Goal: Task Accomplishment & Management: Use online tool/utility

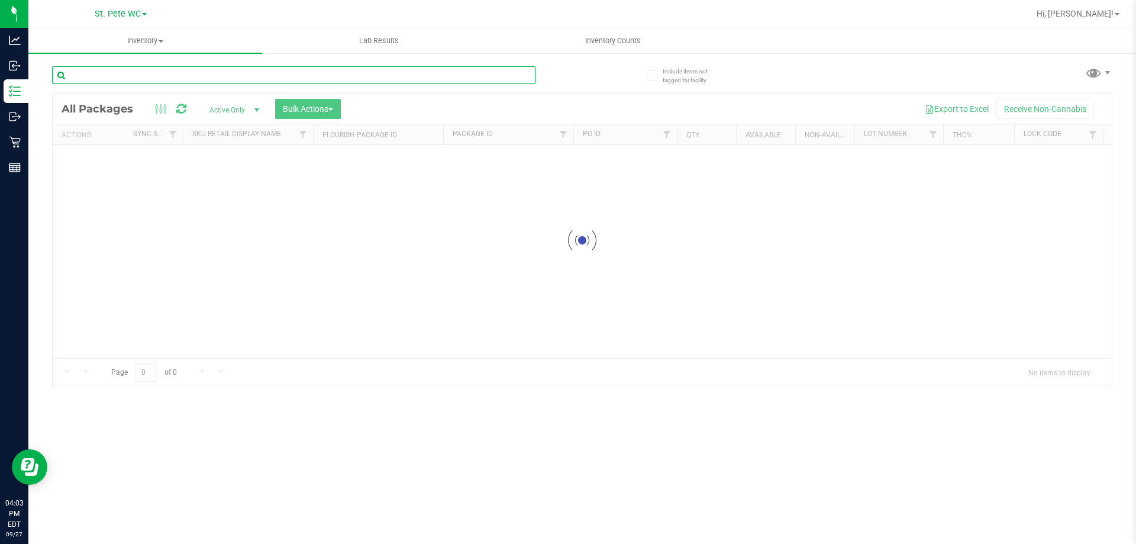
click at [120, 79] on input "text" at bounding box center [293, 75] width 483 height 18
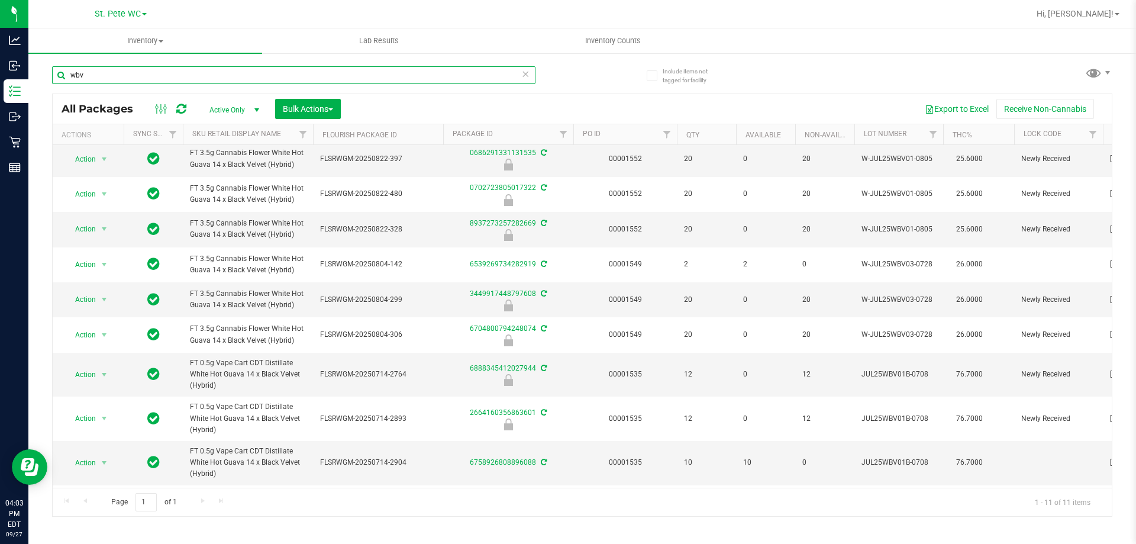
scroll to position [37, 0]
type input "wbv"
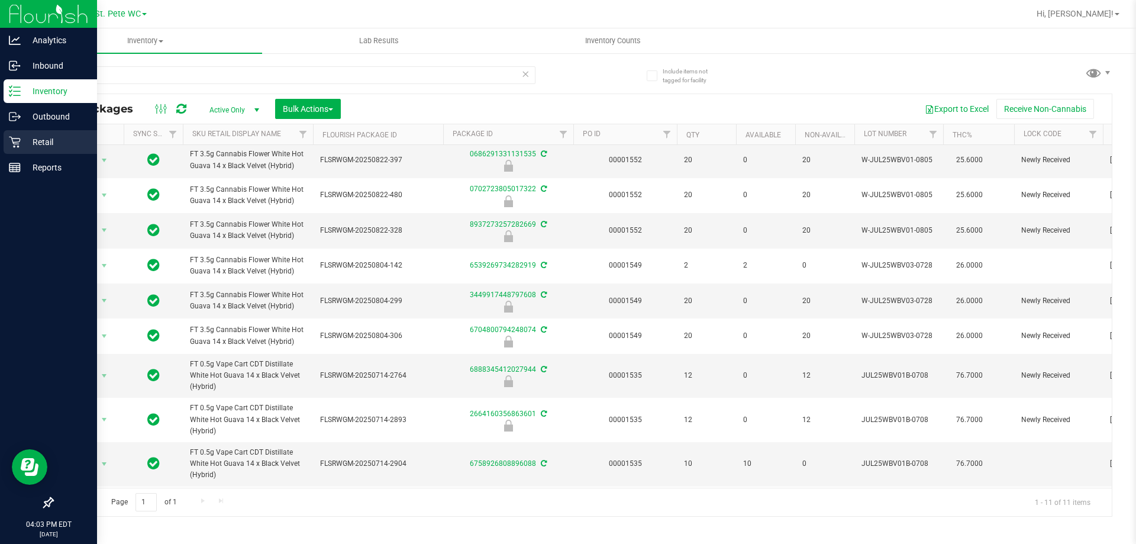
click at [15, 142] on icon at bounding box center [14, 142] width 11 height 11
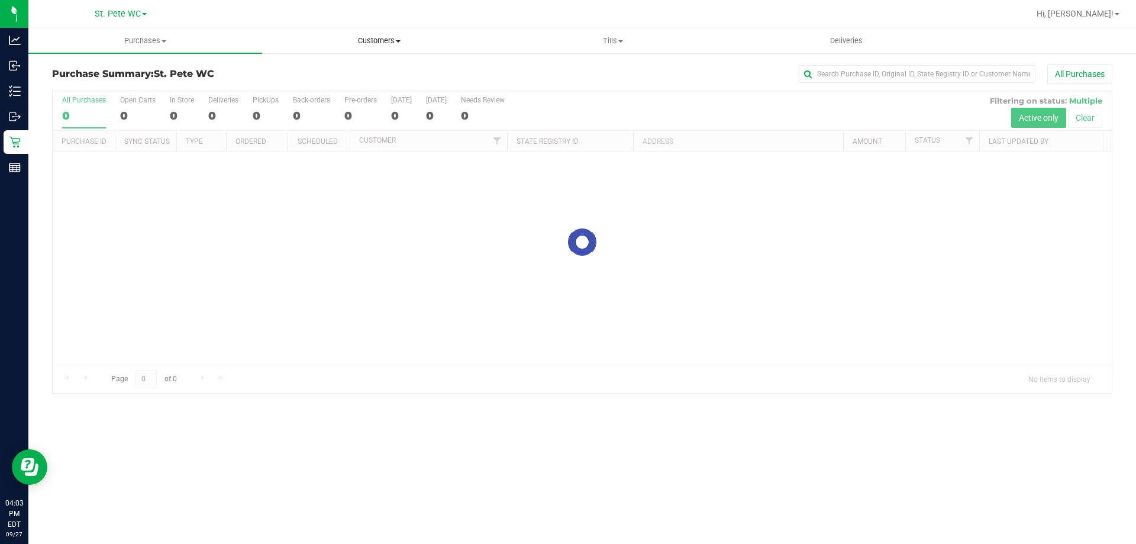
click at [397, 43] on span "Customers" at bounding box center [379, 41] width 233 height 11
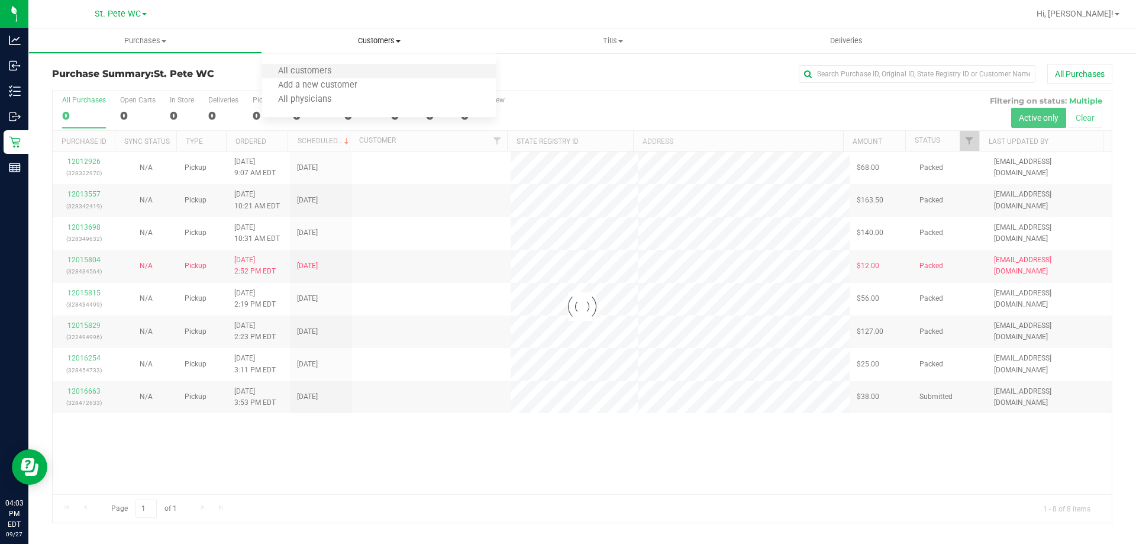
click at [352, 76] on li "All customers" at bounding box center [379, 71] width 234 height 14
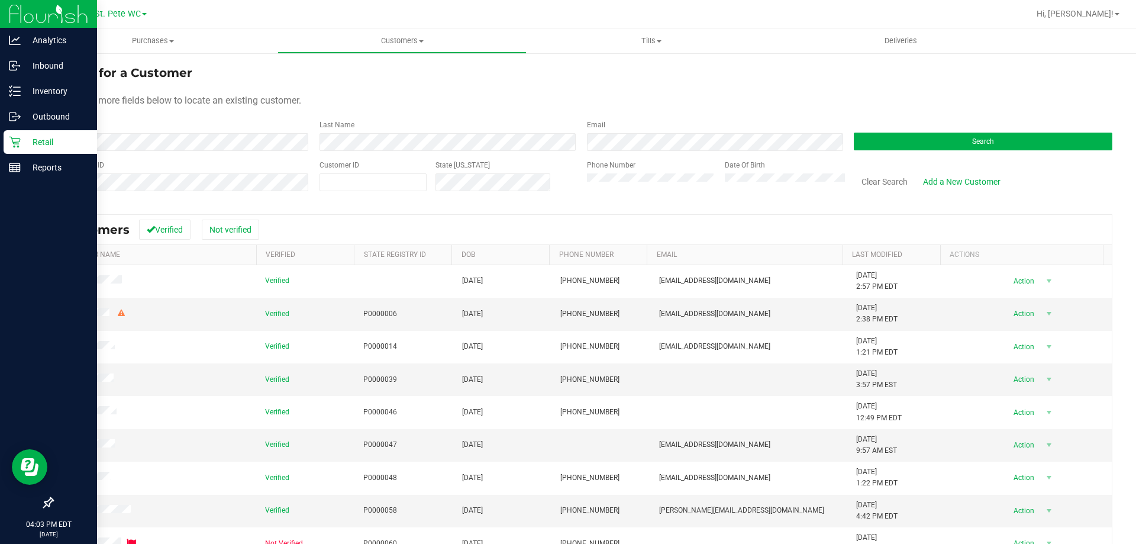
click at [16, 143] on icon at bounding box center [15, 142] width 12 height 12
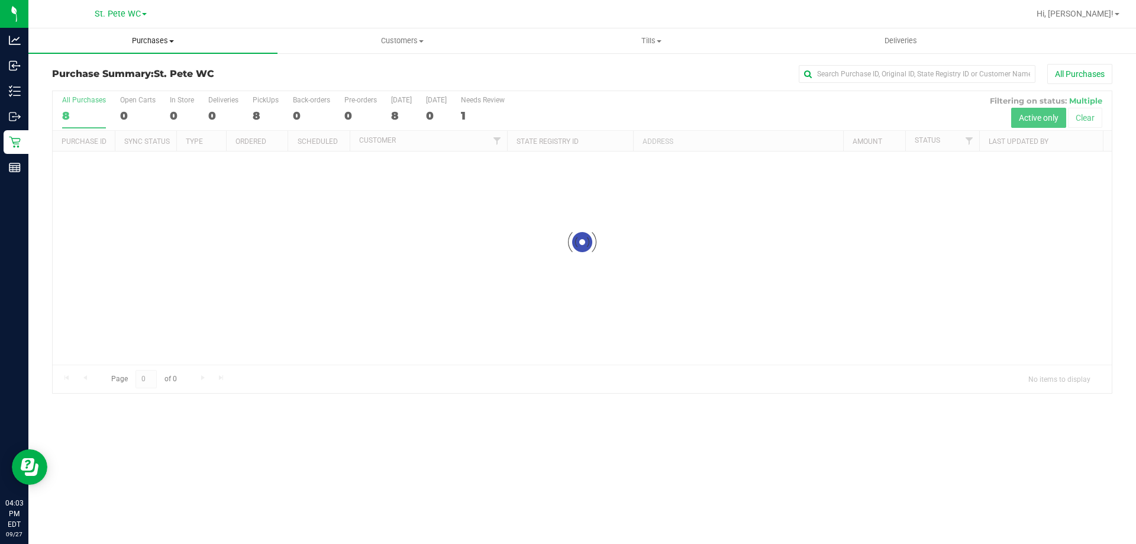
click at [151, 40] on span "Purchases" at bounding box center [152, 41] width 249 height 11
click at [138, 83] on li "Fulfillment" at bounding box center [152, 86] width 249 height 14
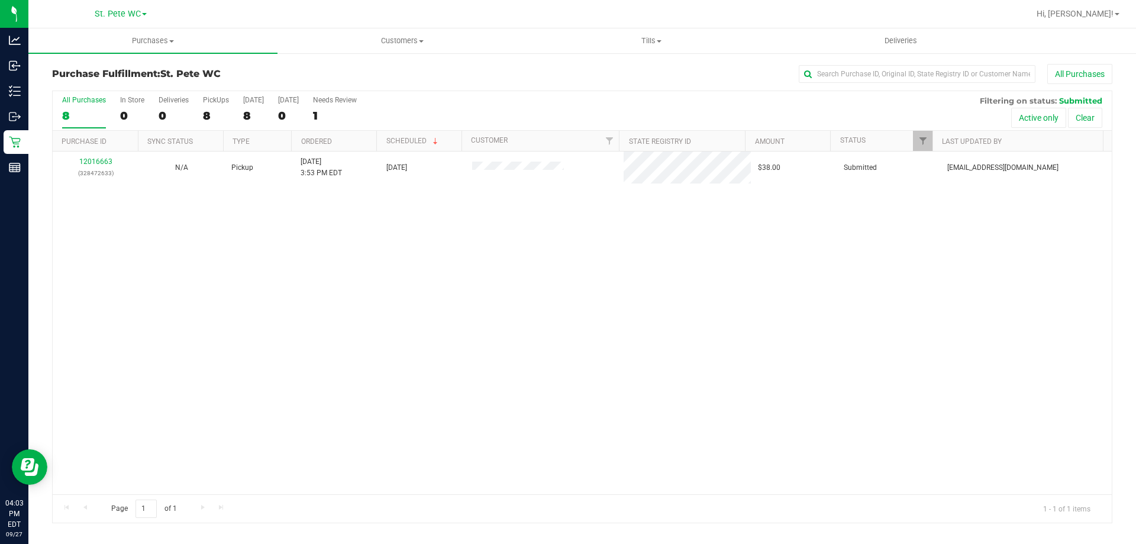
click at [326, 53] on link "Customers All customers Add a new customer All physicians" at bounding box center [402, 40] width 249 height 25
click at [341, 78] on li "All customers" at bounding box center [402, 71] width 249 height 14
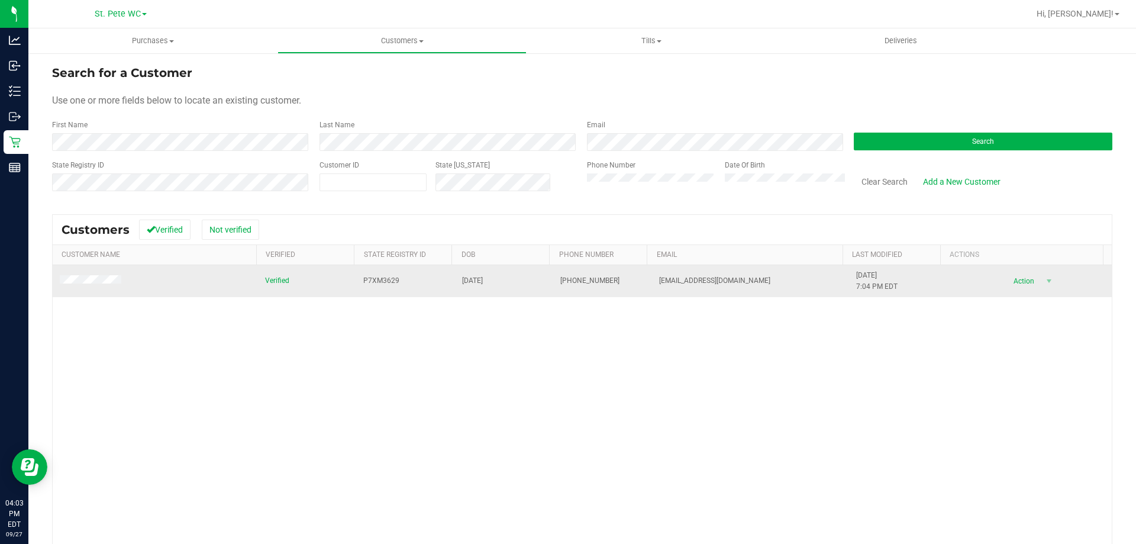
click at [1010, 286] on span "Action" at bounding box center [1022, 281] width 38 height 17
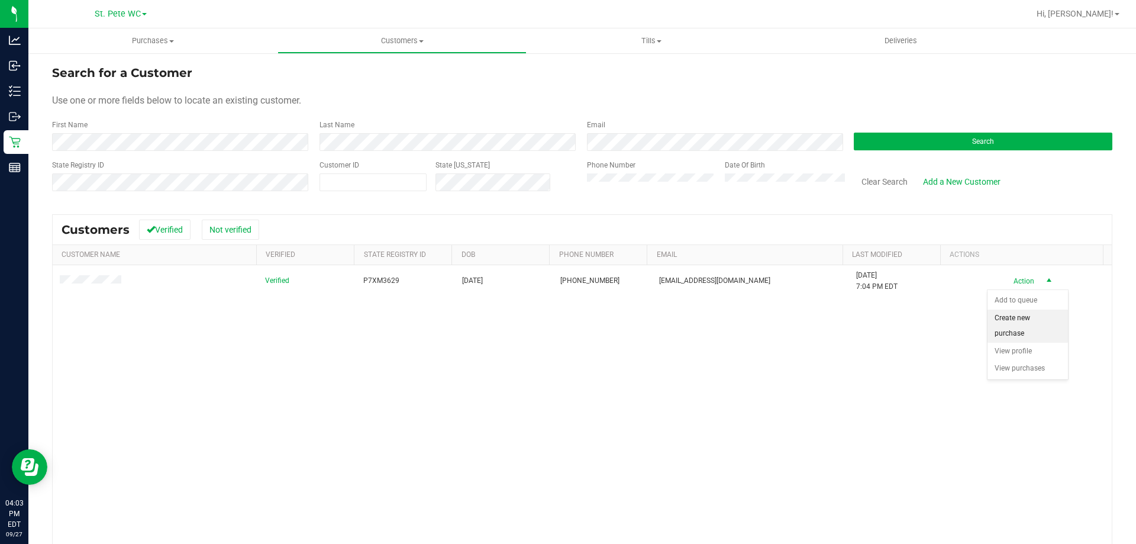
click at [1003, 321] on li "Create new purchase" at bounding box center [1028, 325] width 80 height 33
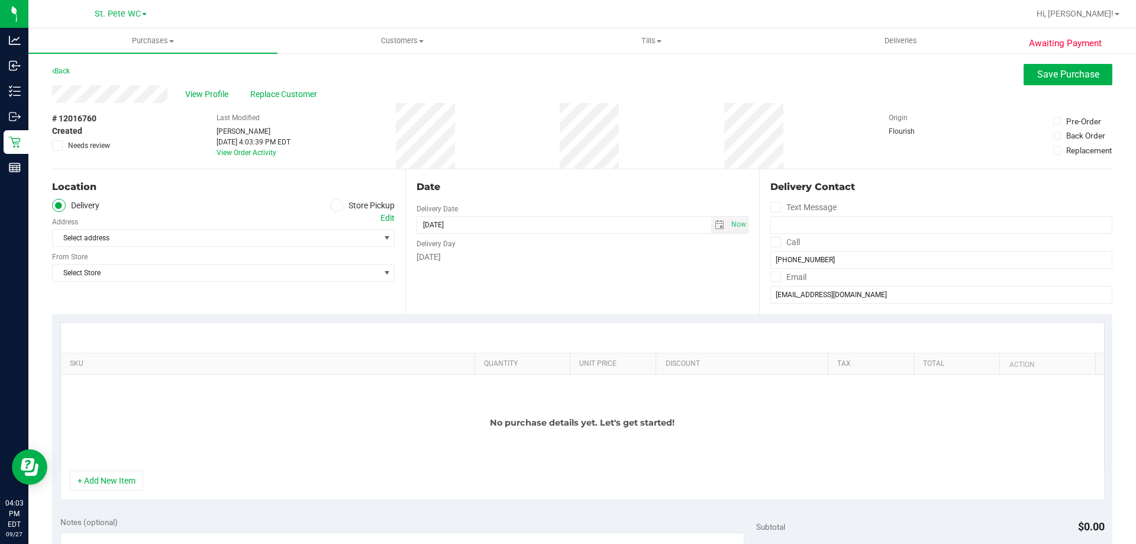
click at [356, 204] on label "Store Pickup" at bounding box center [362, 206] width 65 height 14
click at [0, 0] on input "Store Pickup" at bounding box center [0, 0] width 0 height 0
click at [312, 245] on span "Select Store" at bounding box center [216, 238] width 327 height 17
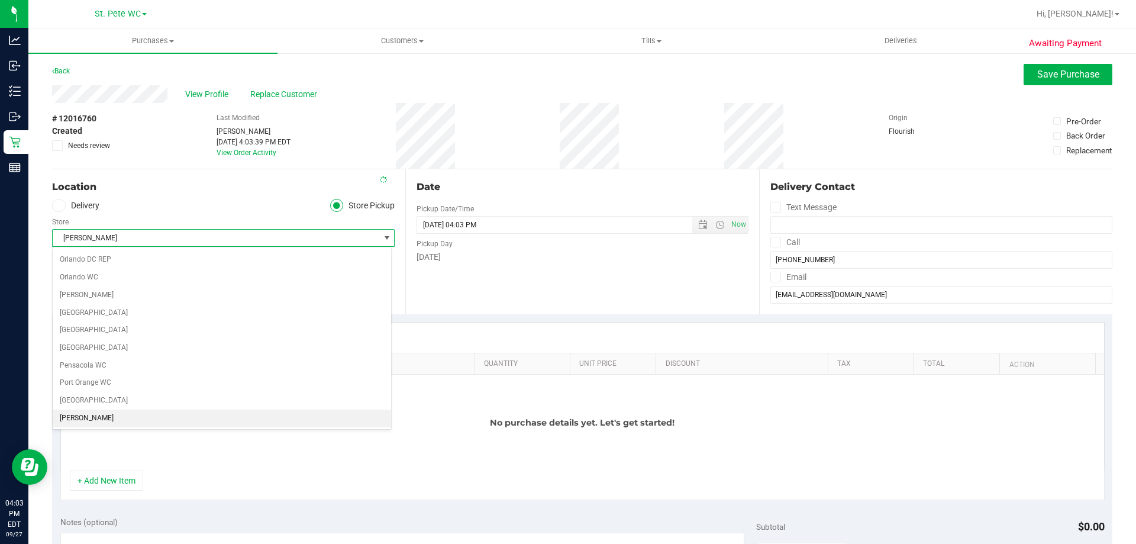
scroll to position [649, 0]
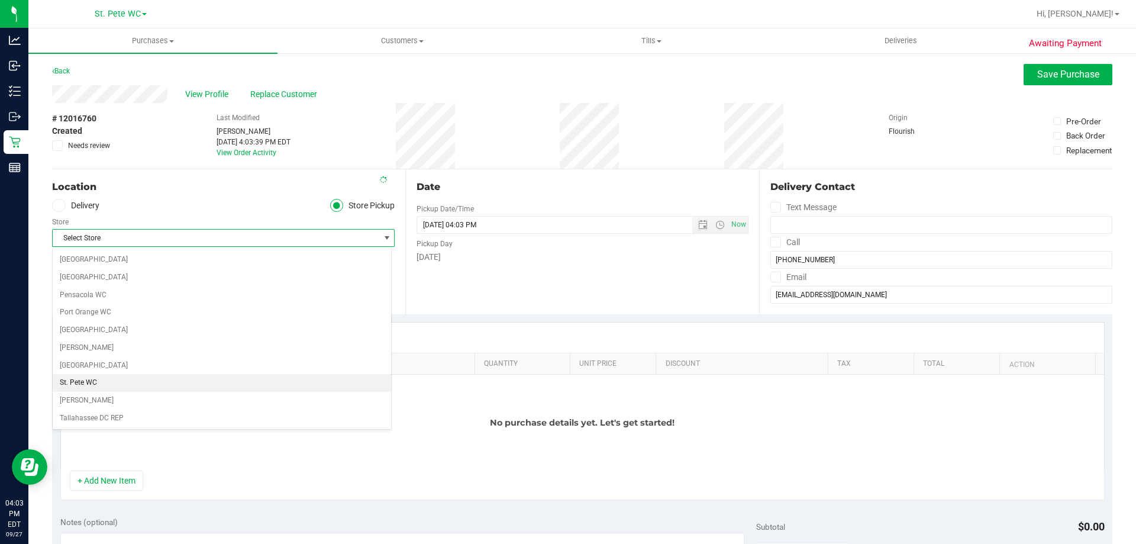
click at [153, 386] on li "St. Pete WC" at bounding box center [222, 383] width 338 height 18
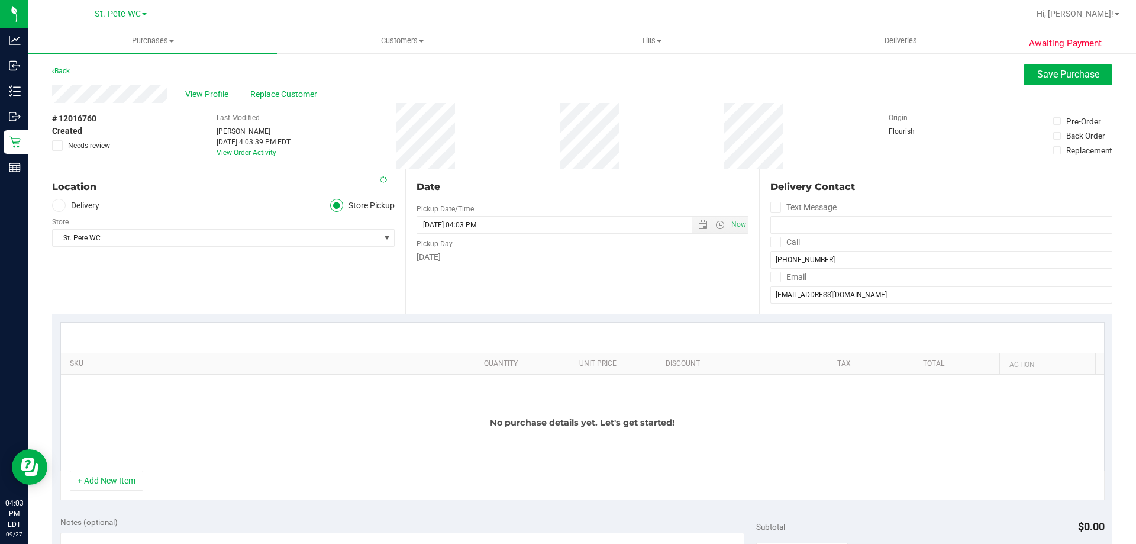
click at [173, 294] on div "Location Delivery Store Pickup Store St. Pete WC Select Store Bonita Springs WC…" at bounding box center [228, 241] width 353 height 145
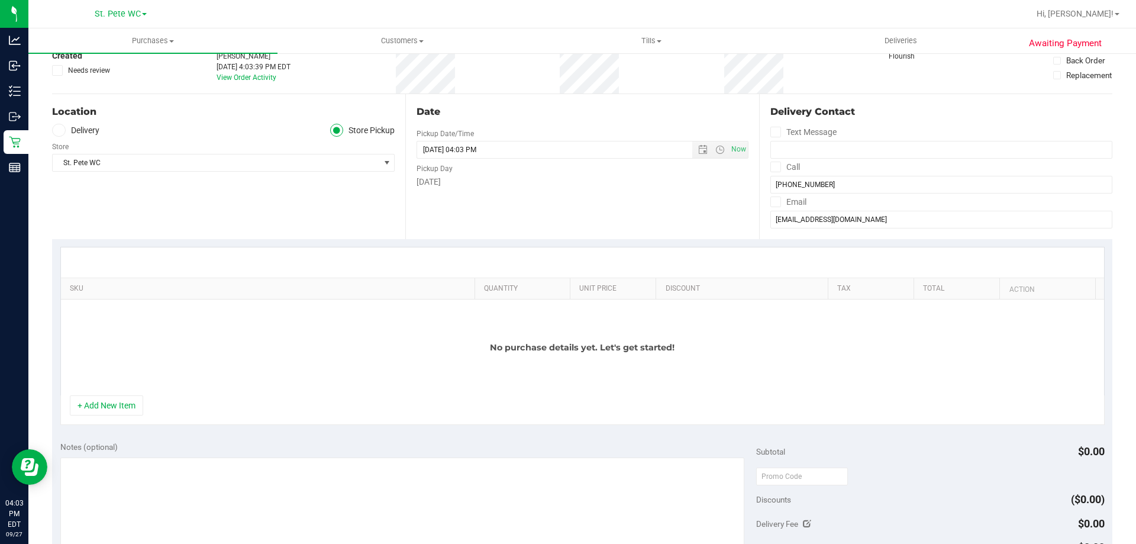
scroll to position [118, 0]
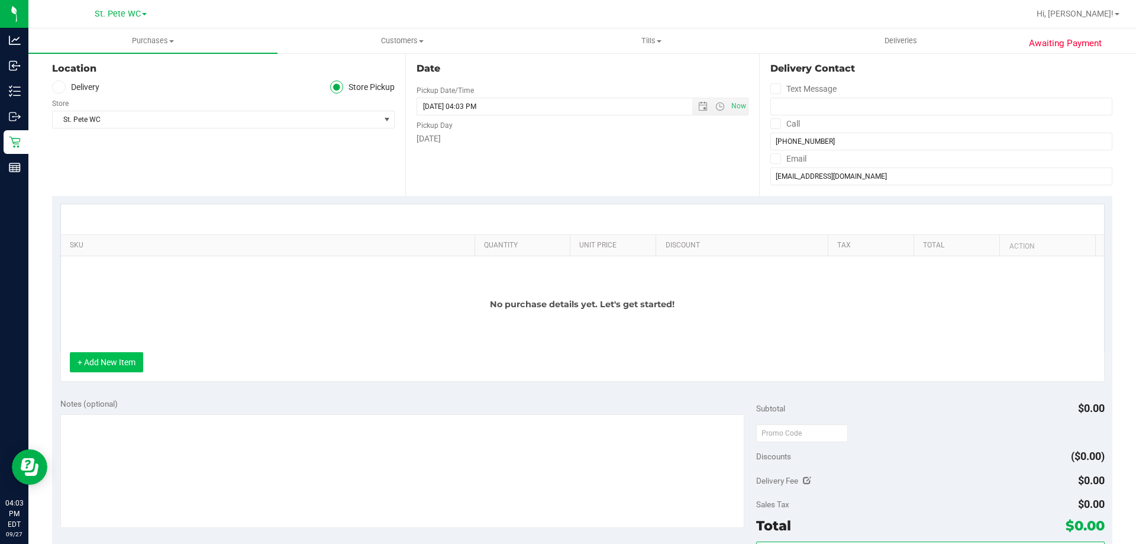
click at [130, 358] on button "+ Add New Item" at bounding box center [106, 362] width 73 height 20
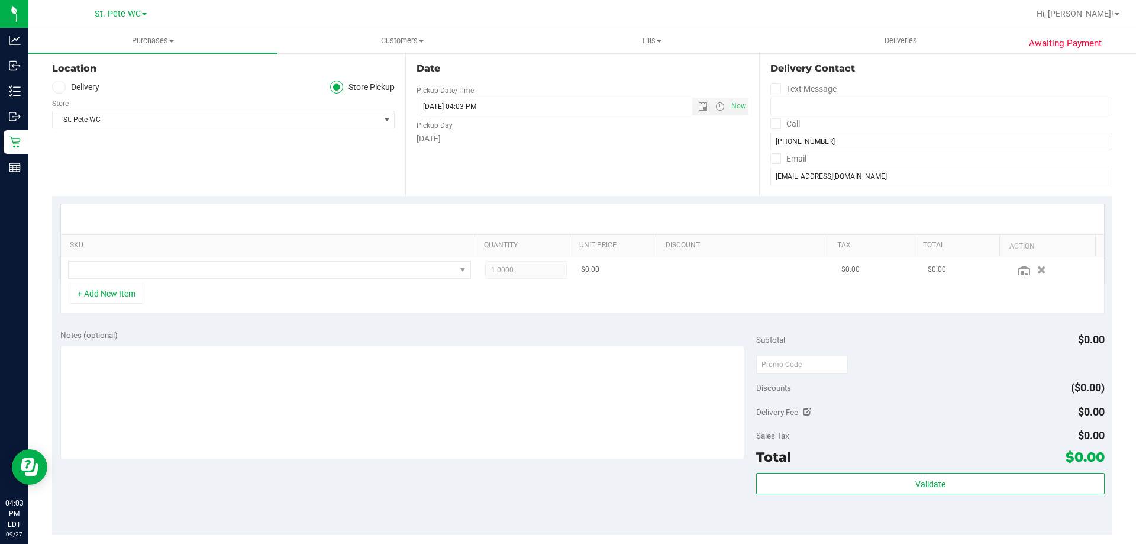
click at [144, 280] on td at bounding box center [269, 269] width 417 height 27
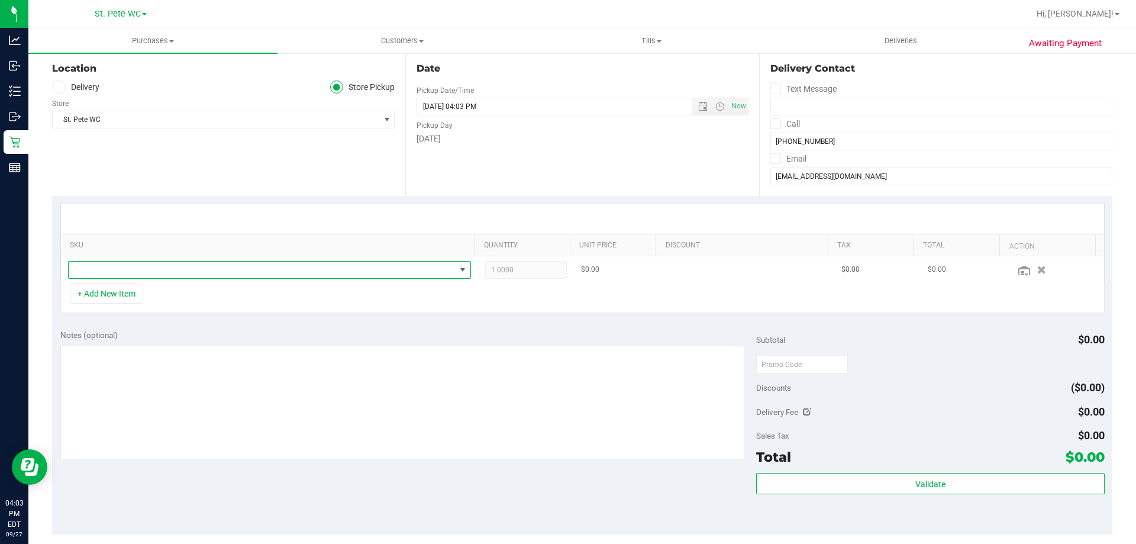
click at [144, 273] on span "NO DATA FOUND" at bounding box center [262, 270] width 387 height 17
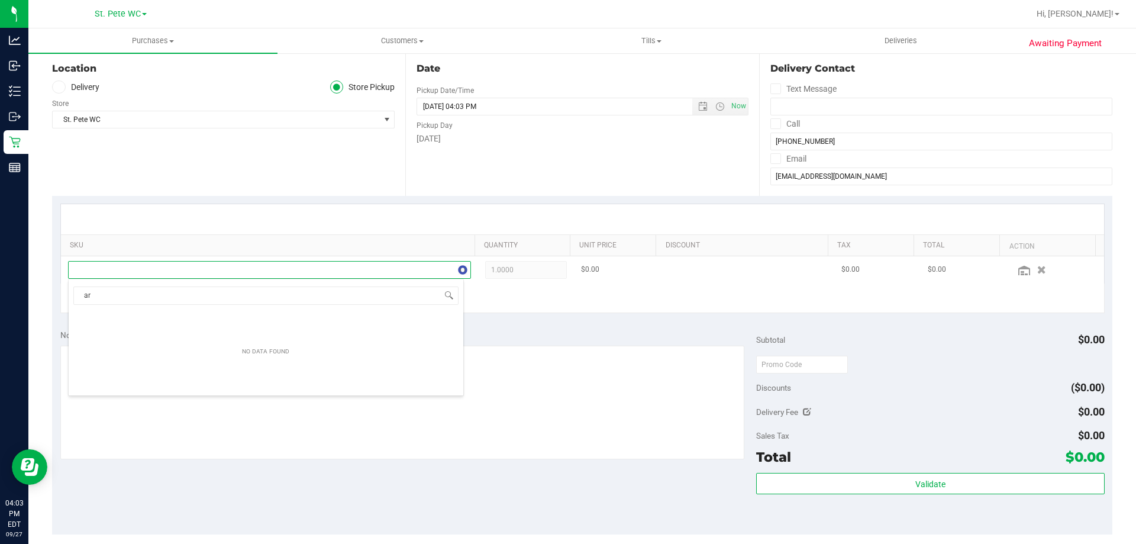
scroll to position [18, 396]
type input "arz"
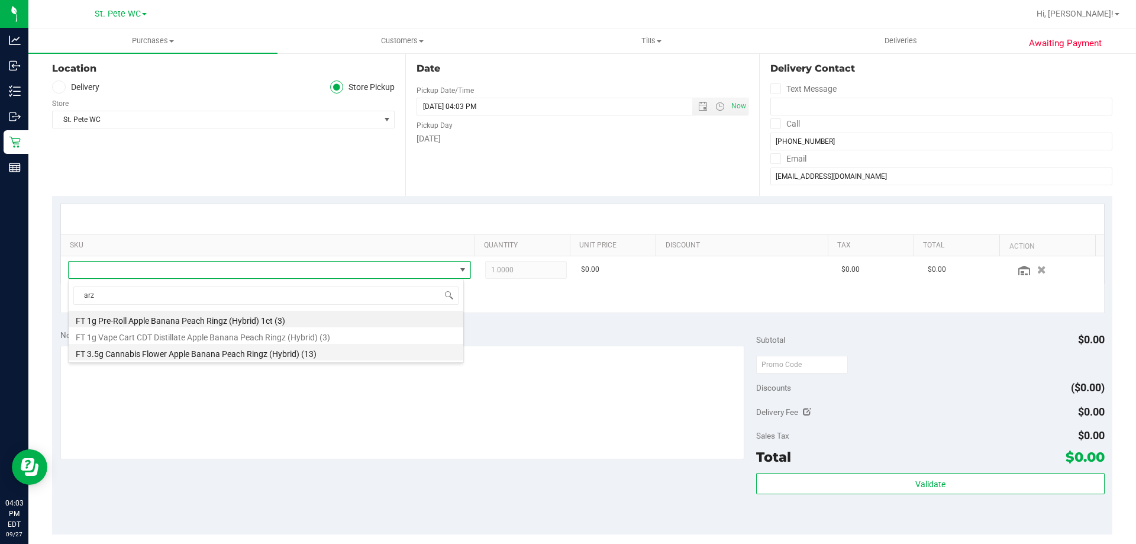
click at [179, 351] on li "FT 3.5g Cannabis Flower Apple Banana Peach Ringz (Hybrid) (13)" at bounding box center [266, 352] width 395 height 17
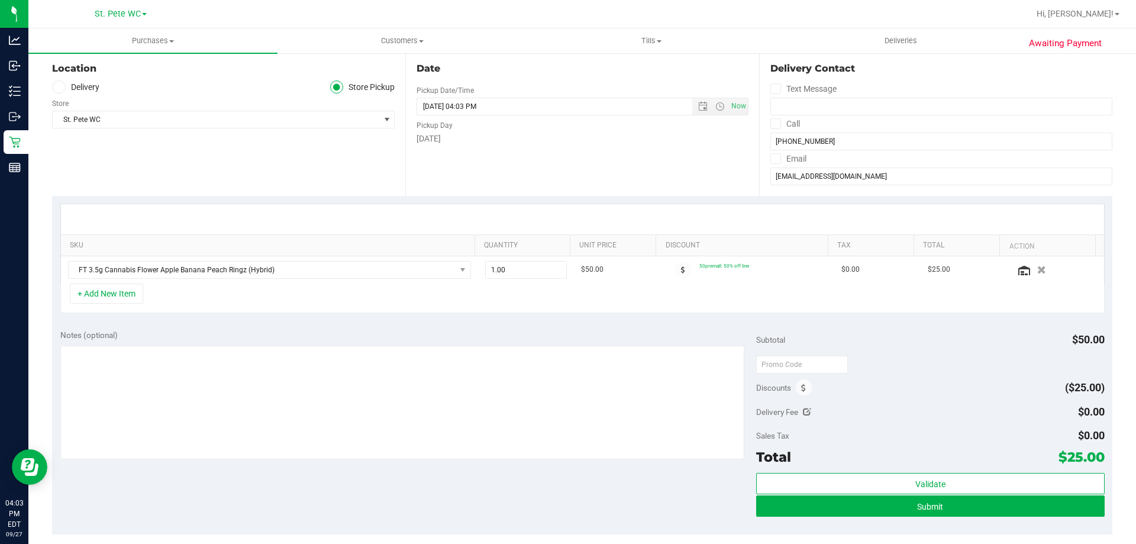
click at [543, 294] on div "+ Add New Item" at bounding box center [582, 298] width 1044 height 30
click at [805, 388] on span at bounding box center [804, 387] width 16 height 16
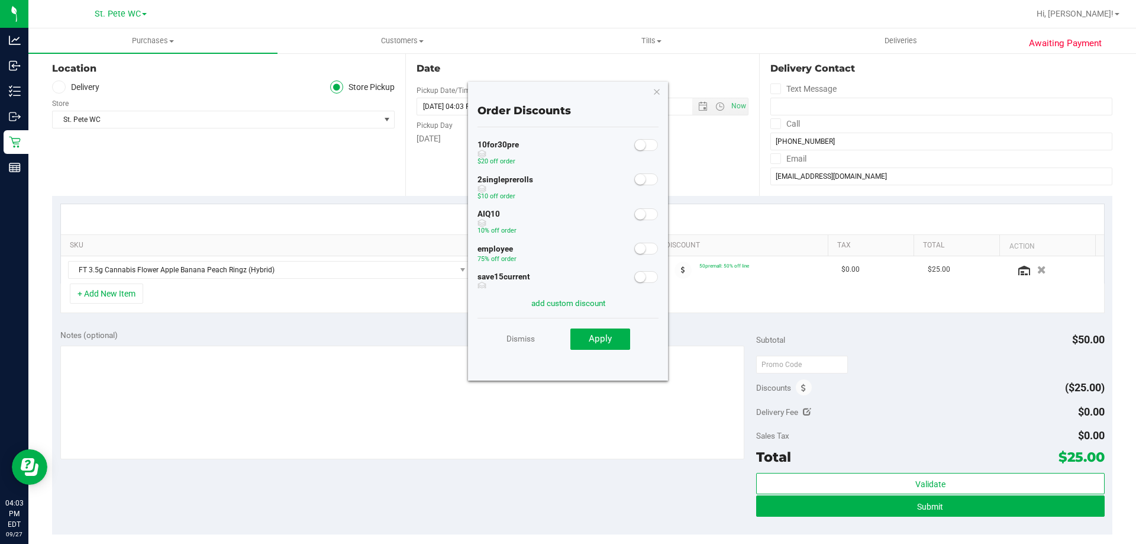
click at [634, 255] on div at bounding box center [646, 247] width 24 height 15
click at [635, 253] on small at bounding box center [640, 248] width 11 height 11
click at [618, 345] on button "Apply" at bounding box center [600, 338] width 60 height 21
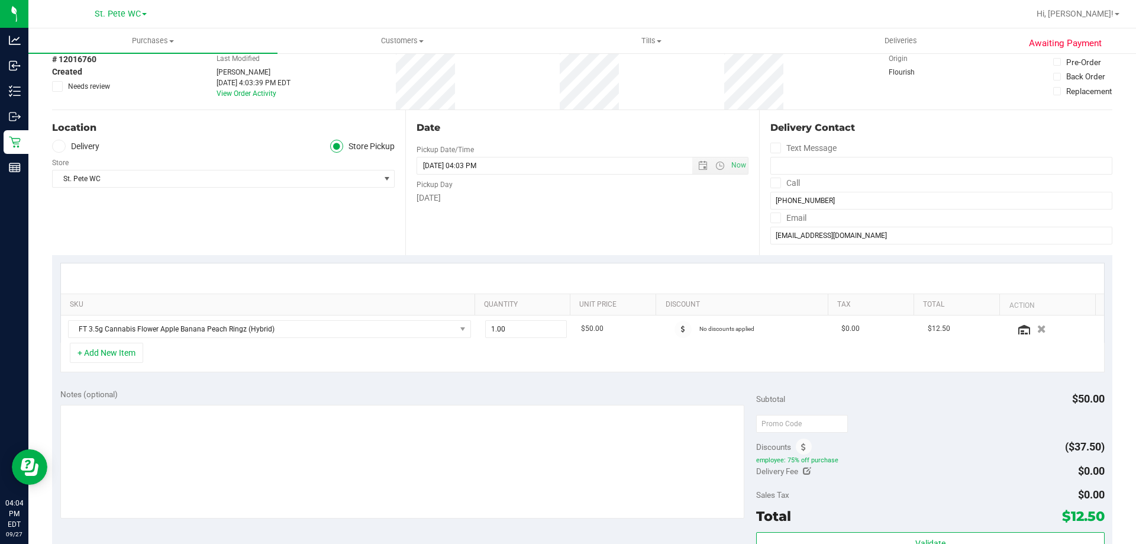
scroll to position [0, 0]
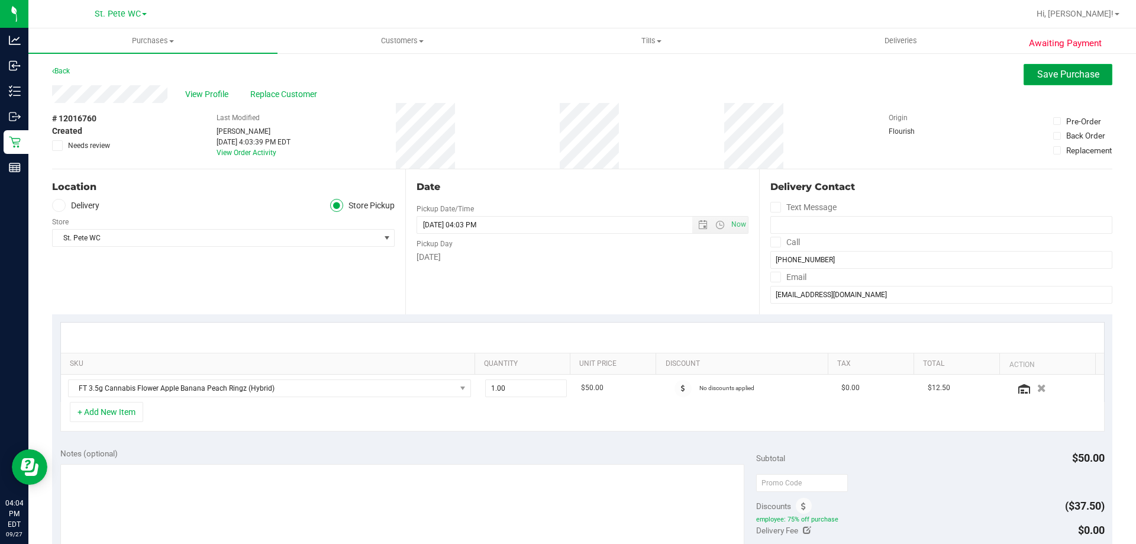
click at [1091, 82] on button "Save Purchase" at bounding box center [1068, 74] width 89 height 21
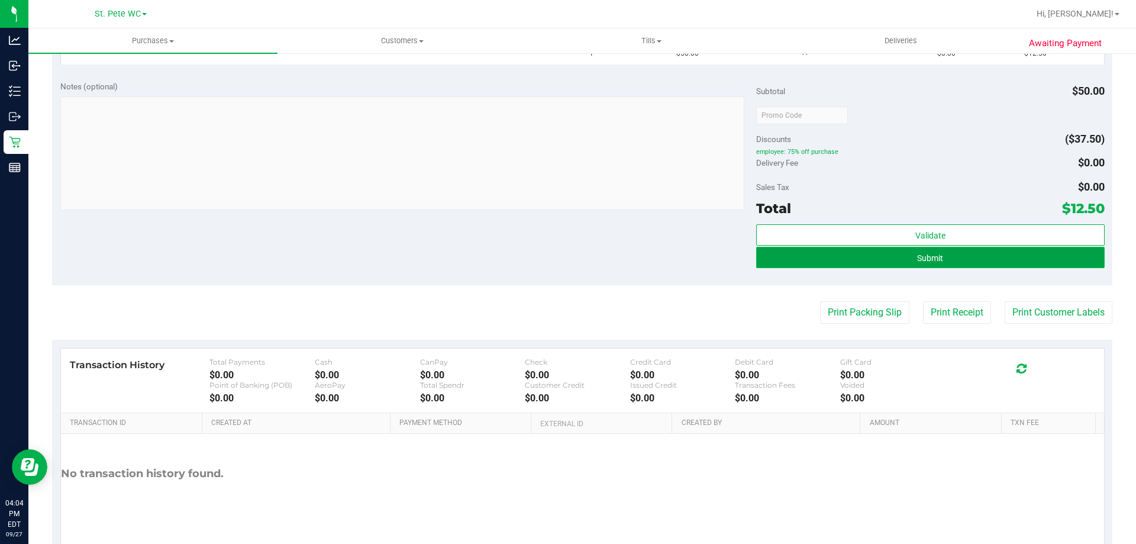
click at [934, 258] on span "Submit" at bounding box center [930, 257] width 26 height 9
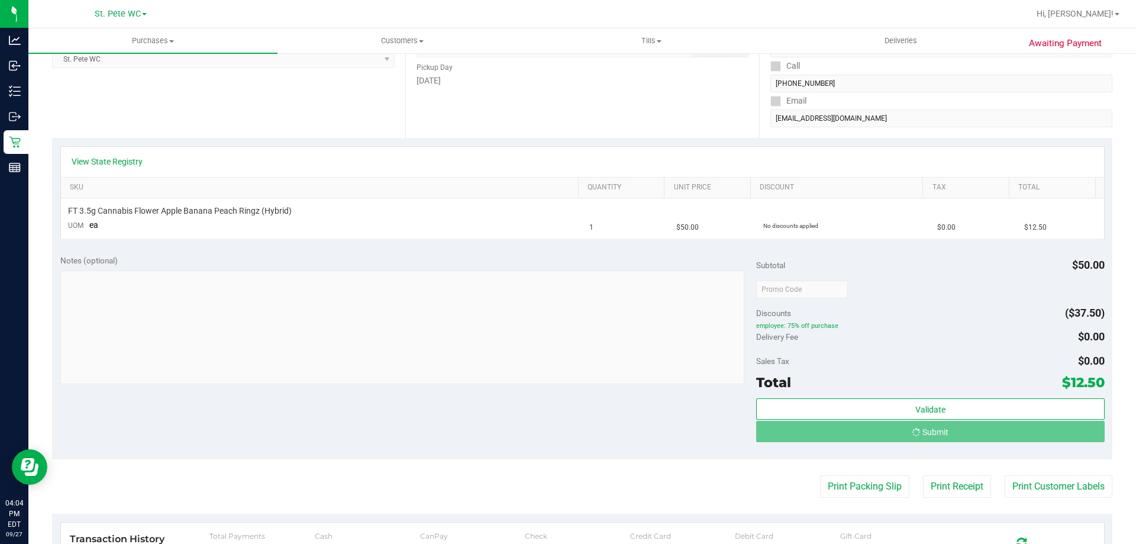
scroll to position [41, 0]
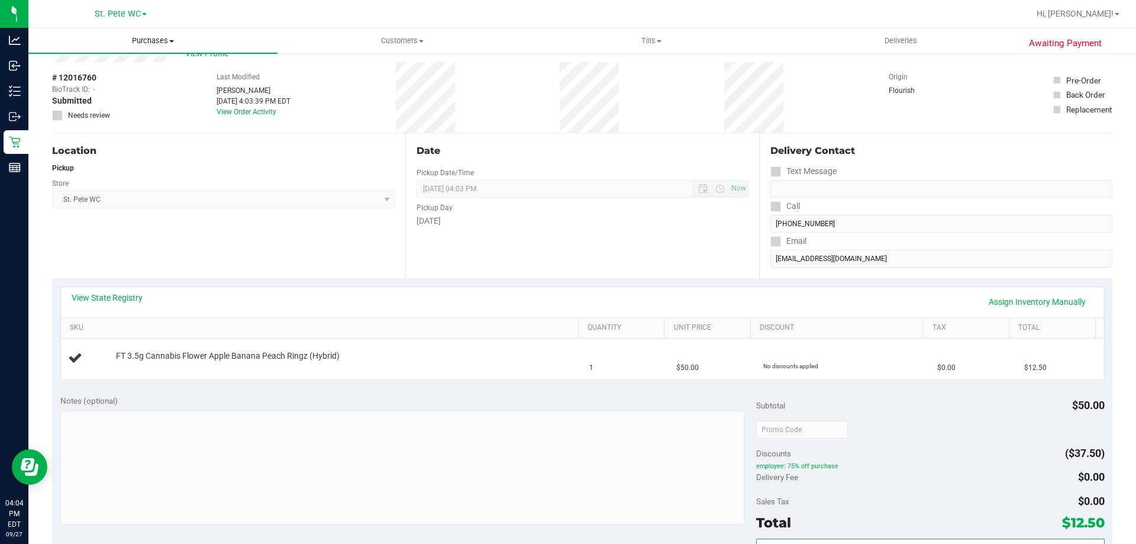
click at [140, 33] on uib-tab-heading "Purchases Summary of purchases Fulfillment All purchases" at bounding box center [152, 40] width 249 height 25
click at [298, 256] on div "Location Pickup Store St. Pete WC Select Store Bonita Springs WC Boynton Beach …" at bounding box center [228, 205] width 353 height 145
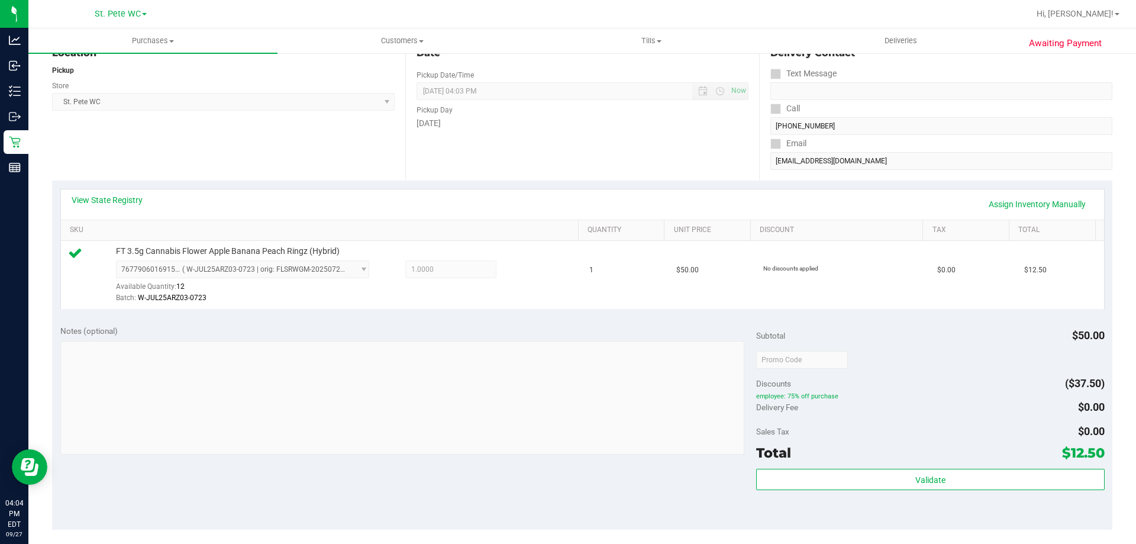
scroll to position [178, 0]
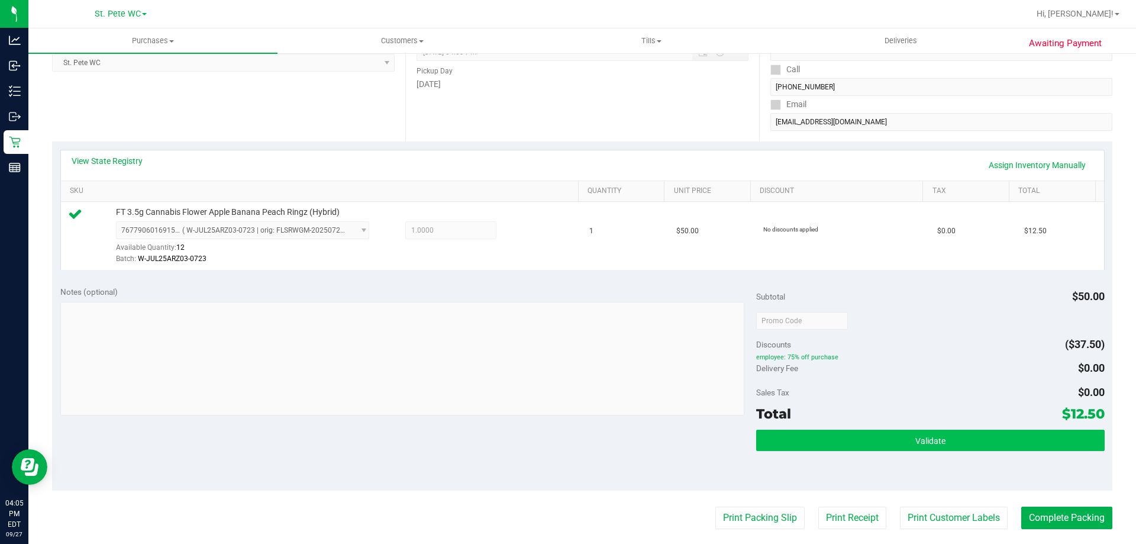
drag, startPoint x: 849, startPoint y: 426, endPoint x: 850, endPoint y: 444, distance: 18.4
click at [849, 434] on div "Subtotal $50.00 Discounts ($37.50) employee: 75% off purchase Delivery Fee $0.0…" at bounding box center [930, 384] width 348 height 197
click at [850, 444] on button "Validate" at bounding box center [930, 440] width 348 height 21
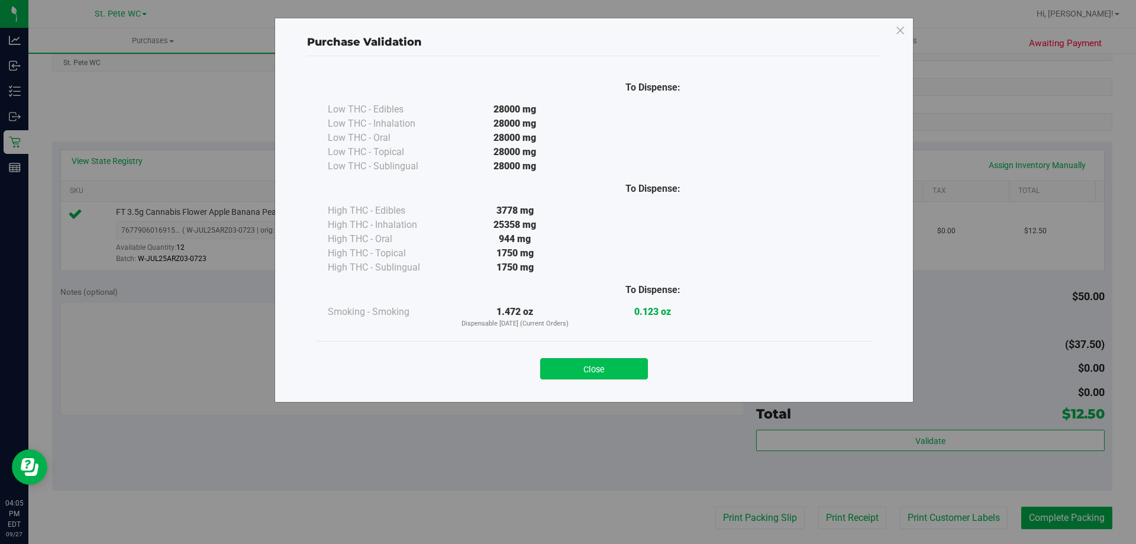
click at [607, 375] on button "Close" at bounding box center [594, 368] width 108 height 21
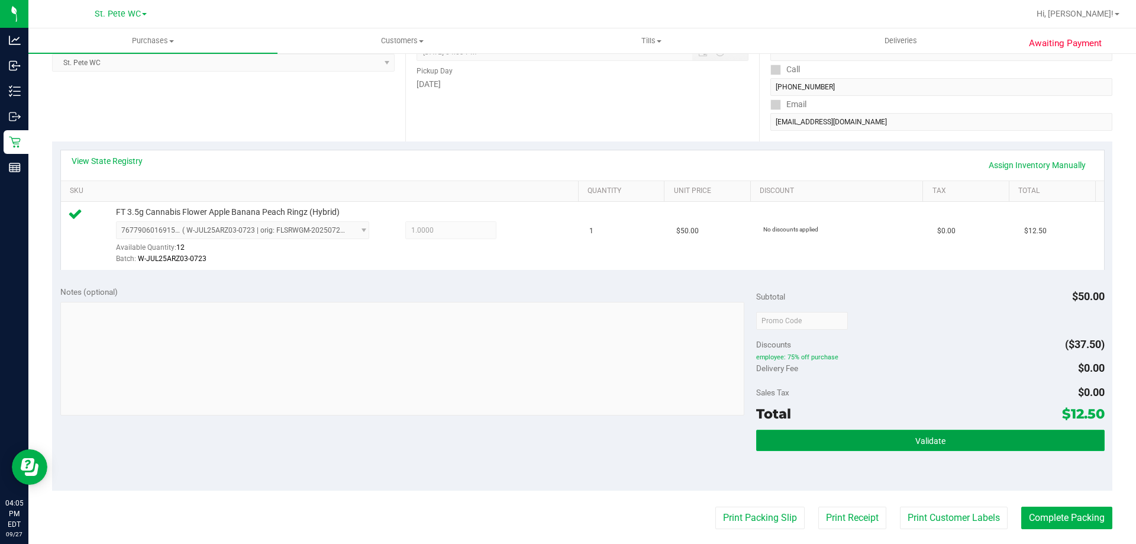
click at [819, 430] on button "Validate" at bounding box center [930, 440] width 348 height 21
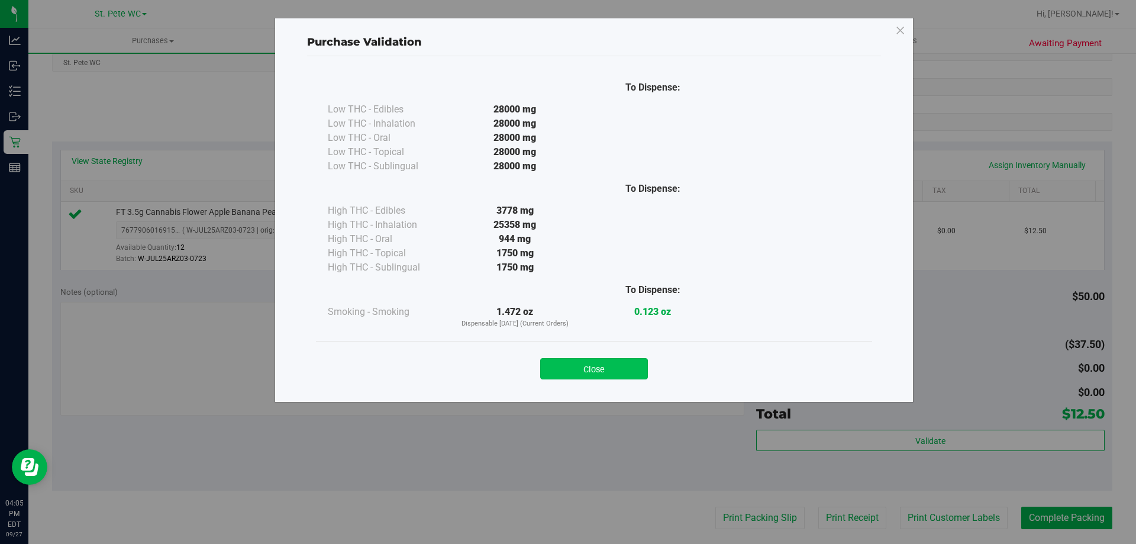
click at [631, 375] on button "Close" at bounding box center [594, 368] width 108 height 21
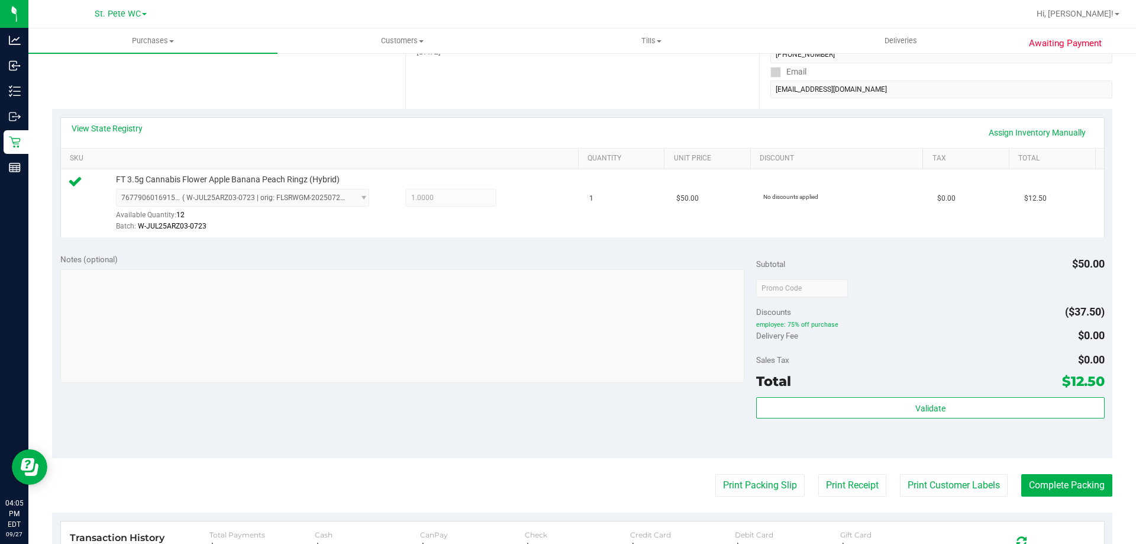
scroll to position [237, 0]
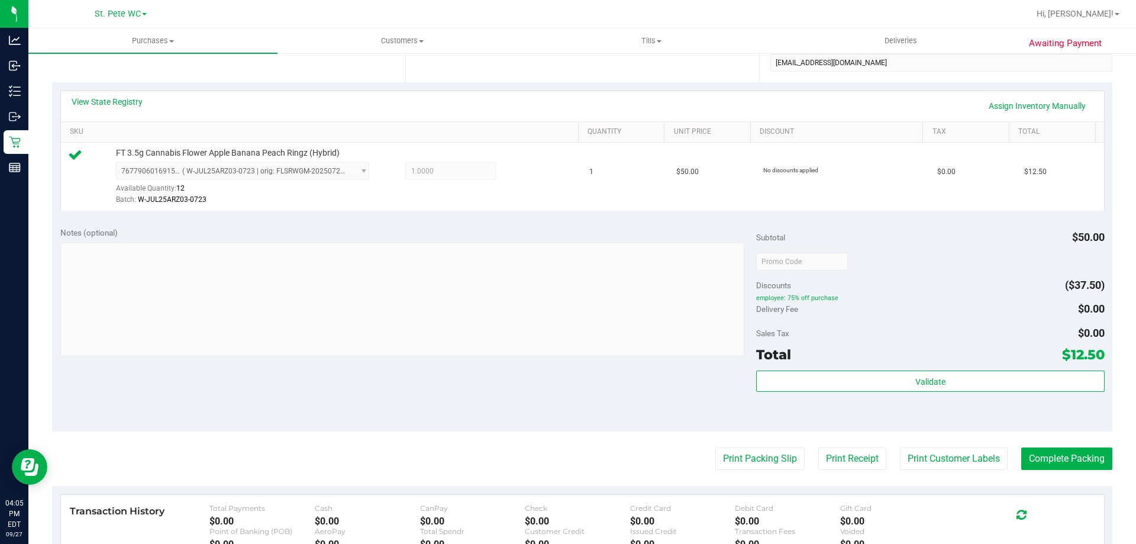
click at [736, 438] on purchase-details "Back Edit Purchase Cancel Purchase View Profile # 12016760 BioTrack ID: - Submi…" at bounding box center [582, 267] width 1060 height 880
click at [739, 459] on button "Print Packing Slip" at bounding box center [759, 458] width 89 height 22
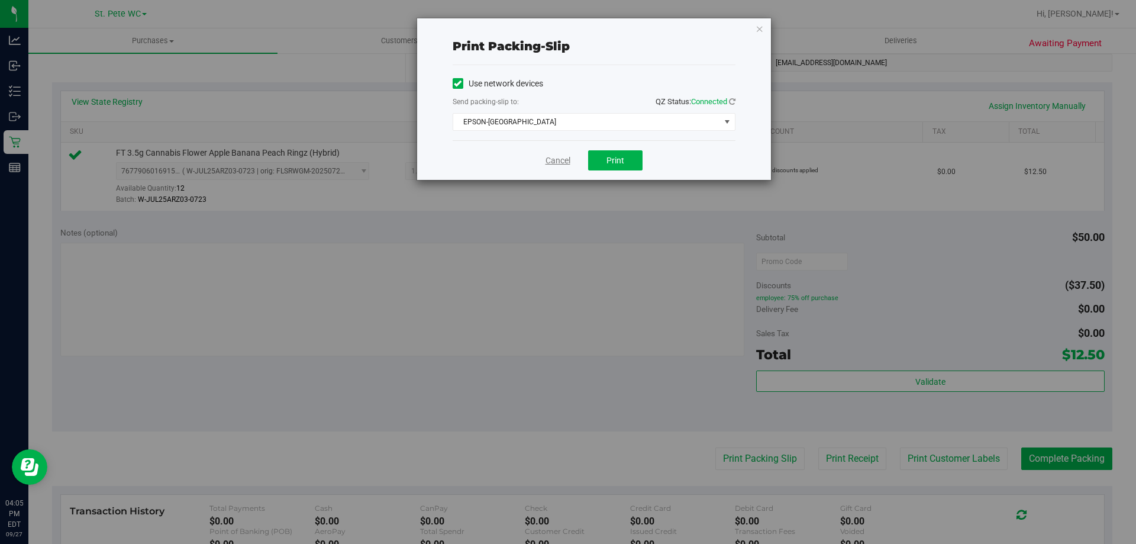
click at [562, 163] on link "Cancel" at bounding box center [558, 160] width 25 height 12
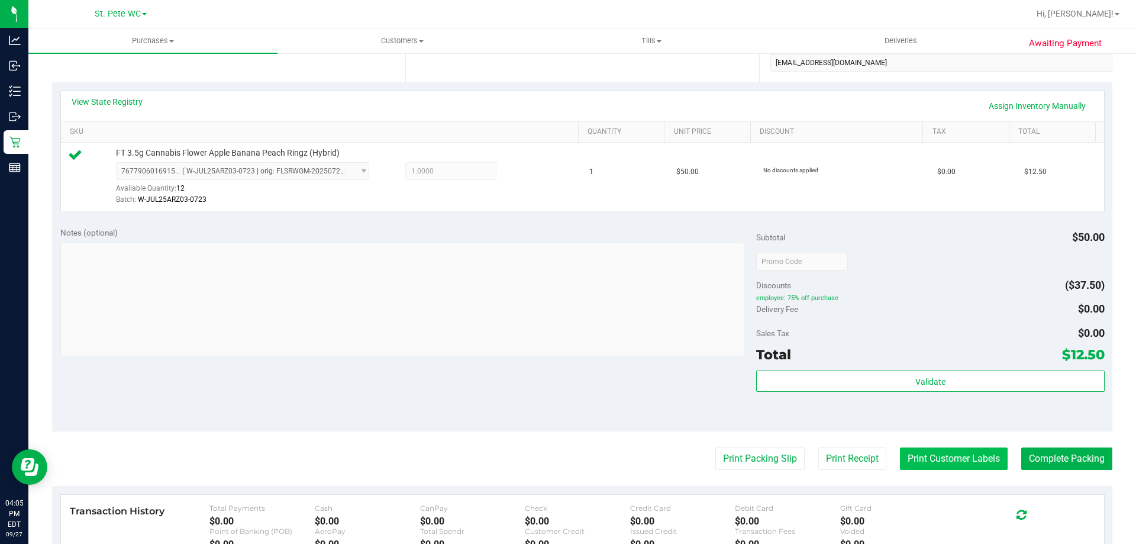
click at [981, 466] on button "Print Customer Labels" at bounding box center [954, 458] width 108 height 22
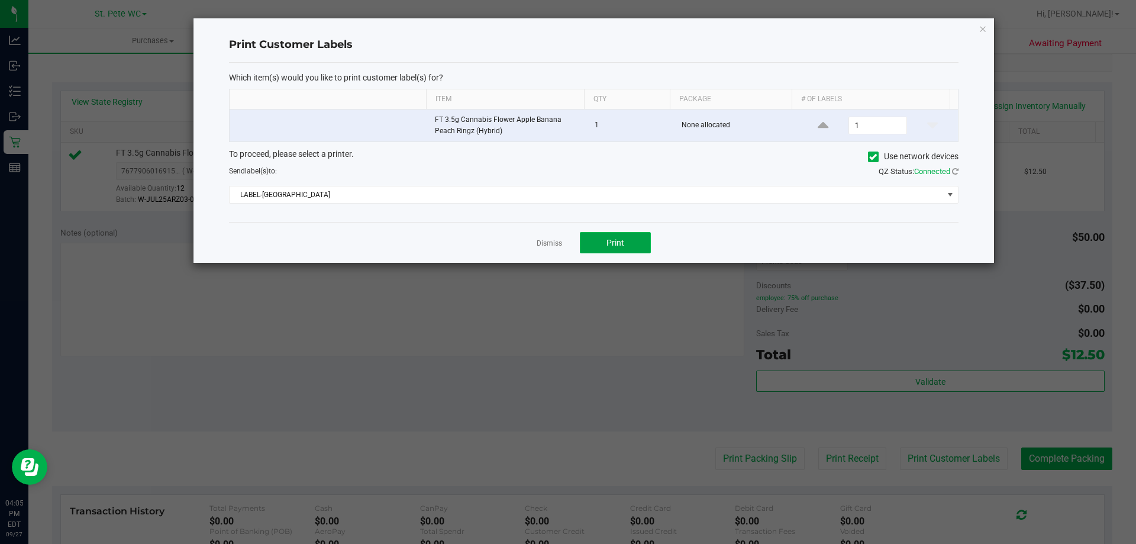
click at [614, 241] on span "Print" at bounding box center [616, 242] width 18 height 9
click at [554, 244] on link "Dismiss" at bounding box center [549, 243] width 25 height 10
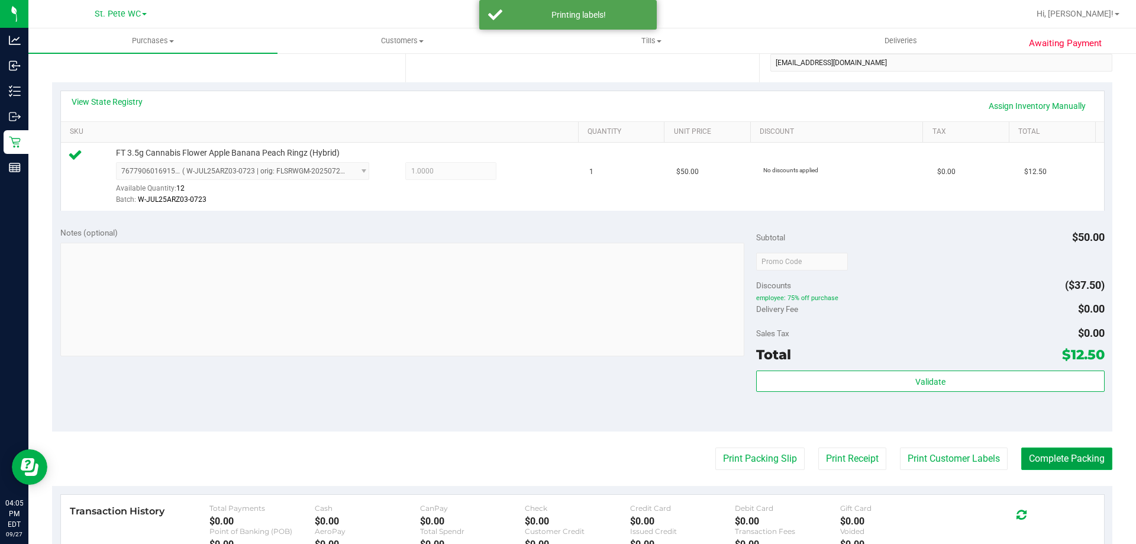
click at [1056, 463] on button "Complete Packing" at bounding box center [1066, 458] width 91 height 22
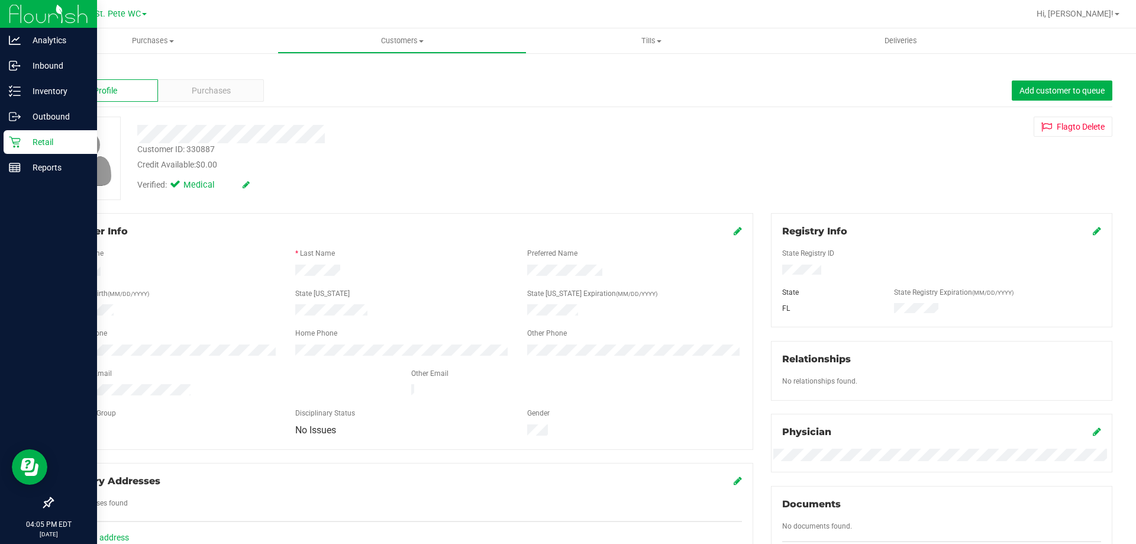
click at [15, 148] on div "Retail" at bounding box center [50, 142] width 93 height 24
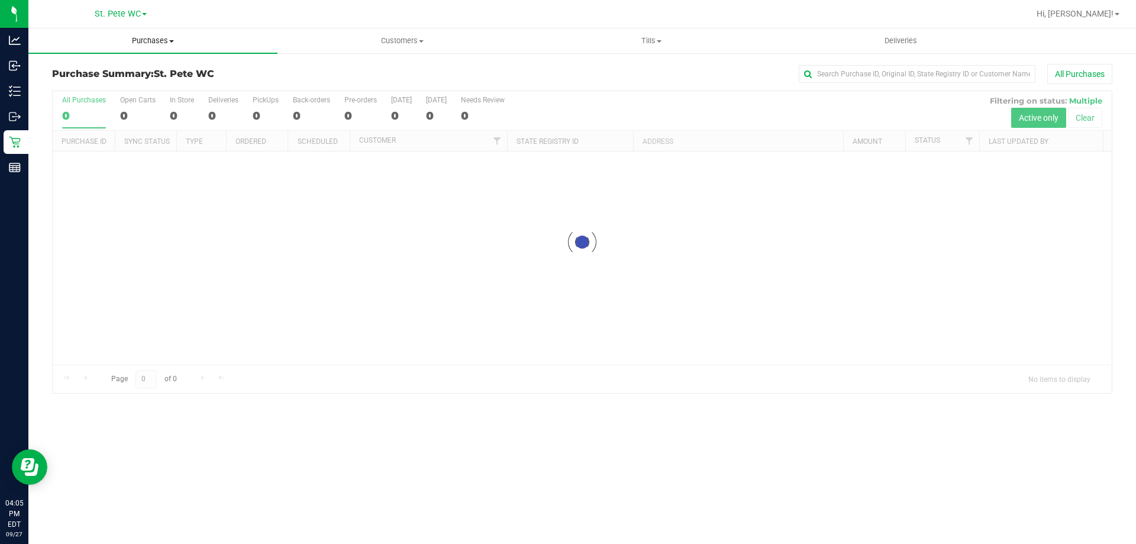
drag, startPoint x: 129, startPoint y: 52, endPoint x: 130, endPoint y: 64, distance: 12.4
click at [130, 51] on uib-tab-heading "Purchases Summary of purchases Fulfillment All purchases" at bounding box center [152, 40] width 249 height 25
click at [123, 81] on li "Fulfillment" at bounding box center [152, 86] width 249 height 14
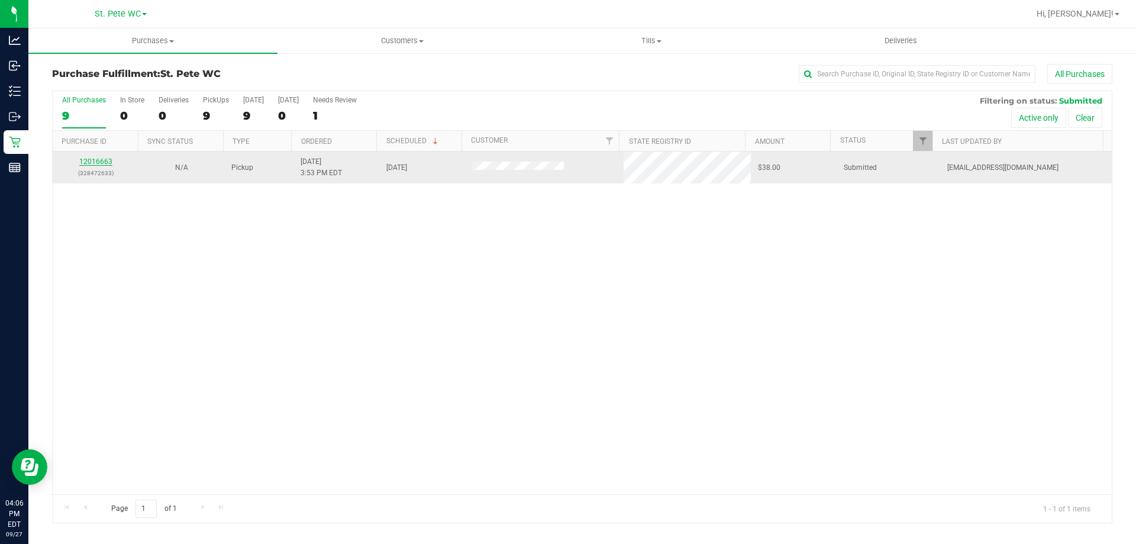
click at [89, 165] on link "12016663" at bounding box center [95, 161] width 33 height 8
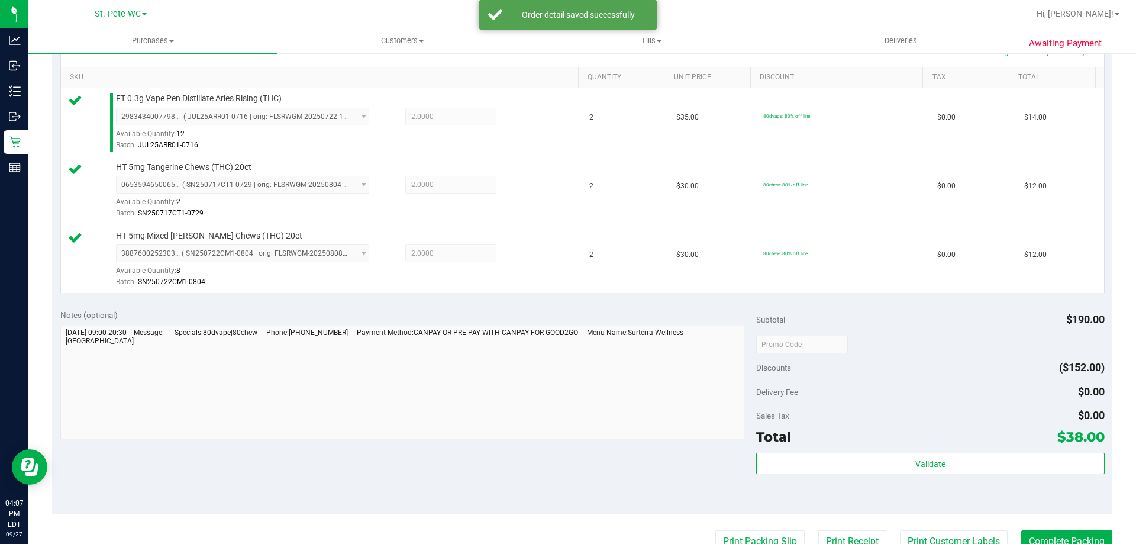
scroll to position [296, 0]
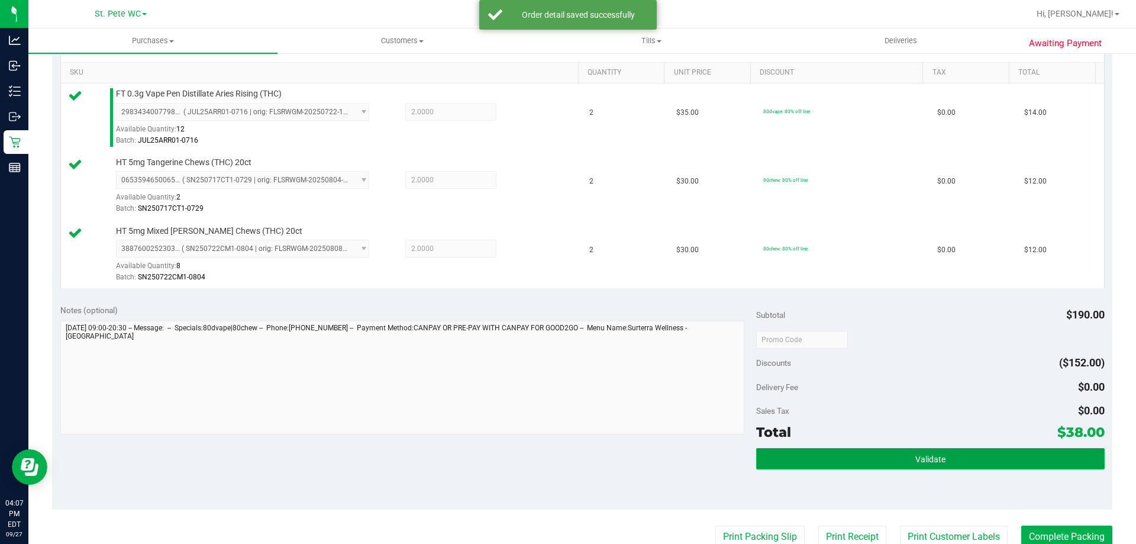
click at [822, 460] on button "Validate" at bounding box center [930, 458] width 348 height 21
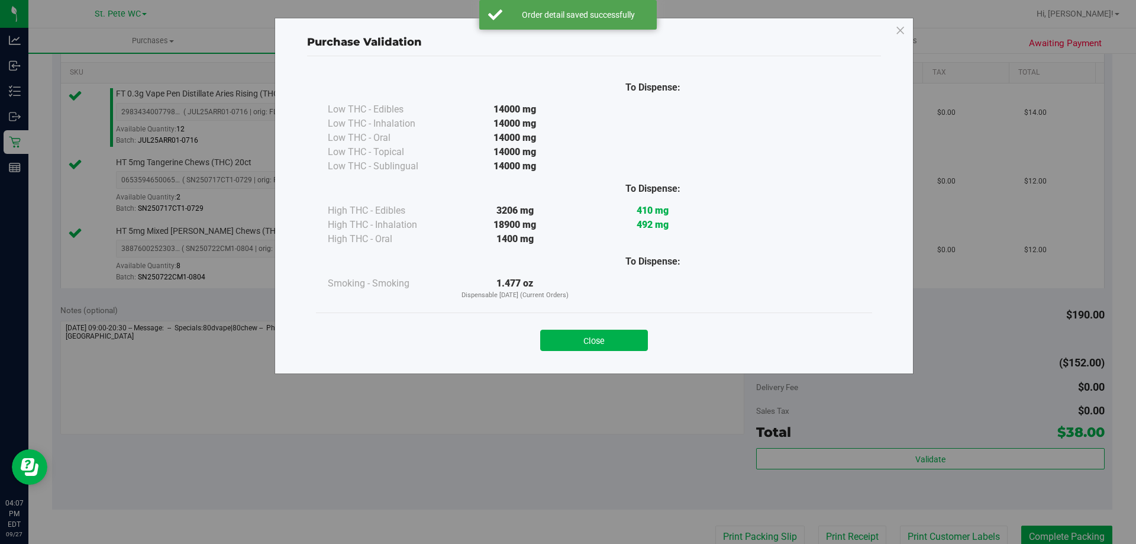
click at [538, 334] on div "Close" at bounding box center [594, 337] width 538 height 30
click at [554, 338] on button "Close" at bounding box center [594, 340] width 108 height 21
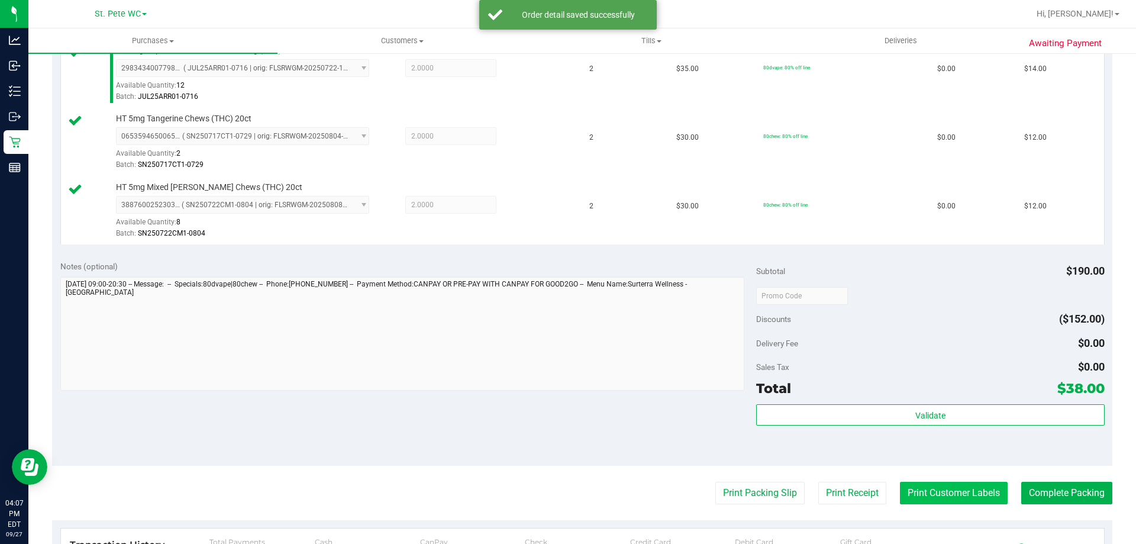
scroll to position [414, 0]
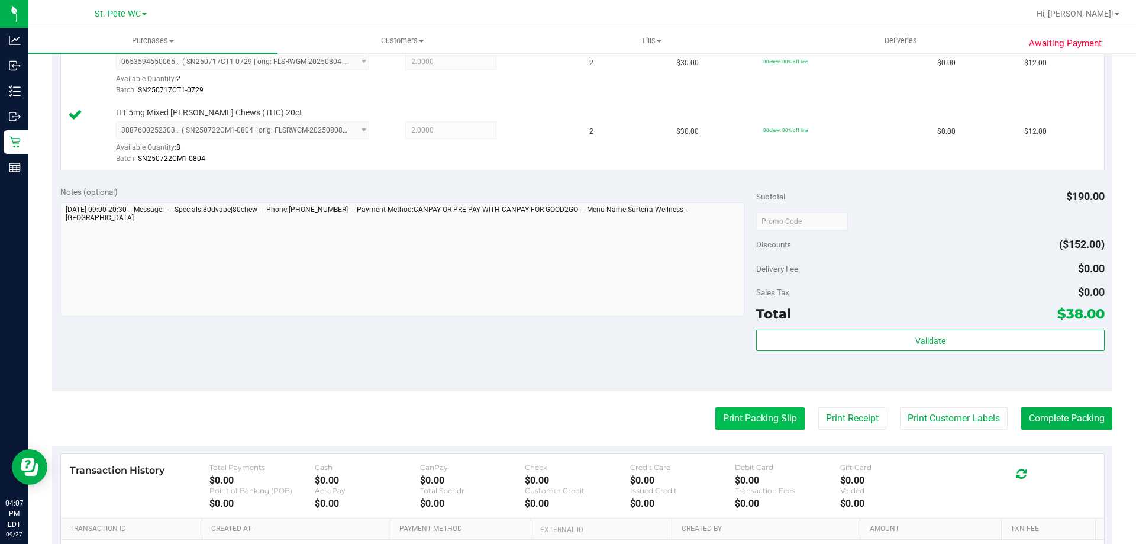
click at [749, 418] on button "Print Packing Slip" at bounding box center [759, 418] width 89 height 22
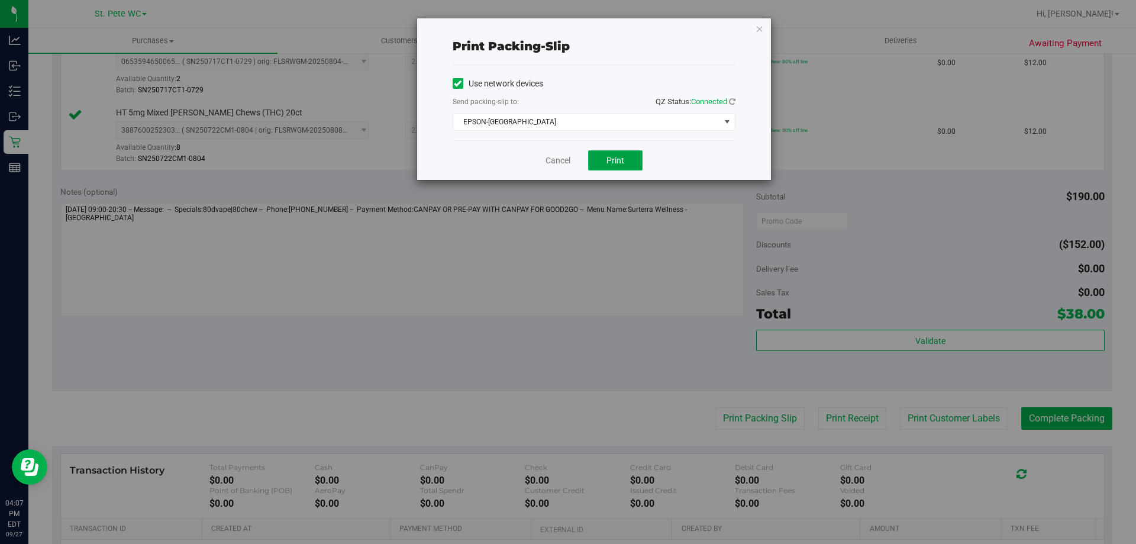
click at [608, 165] on span "Print" at bounding box center [616, 160] width 18 height 9
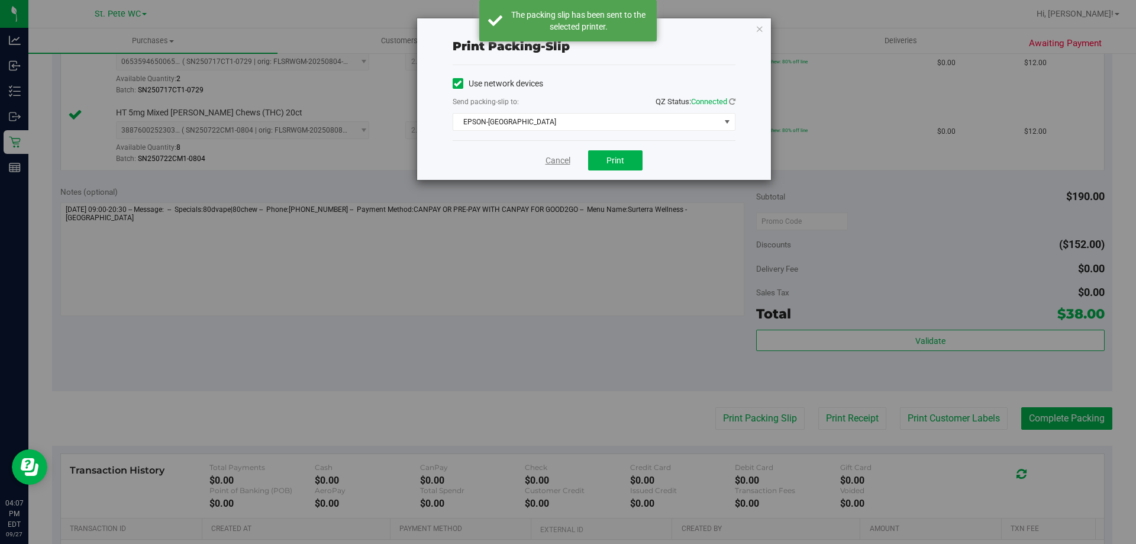
click at [560, 160] on link "Cancel" at bounding box center [558, 160] width 25 height 12
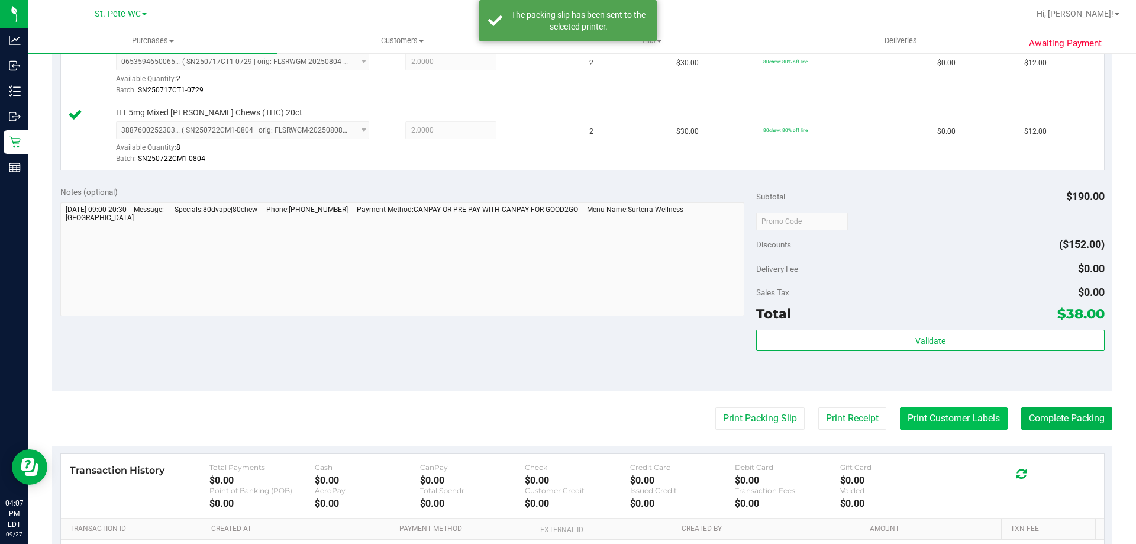
click at [912, 409] on button "Print Customer Labels" at bounding box center [954, 418] width 108 height 22
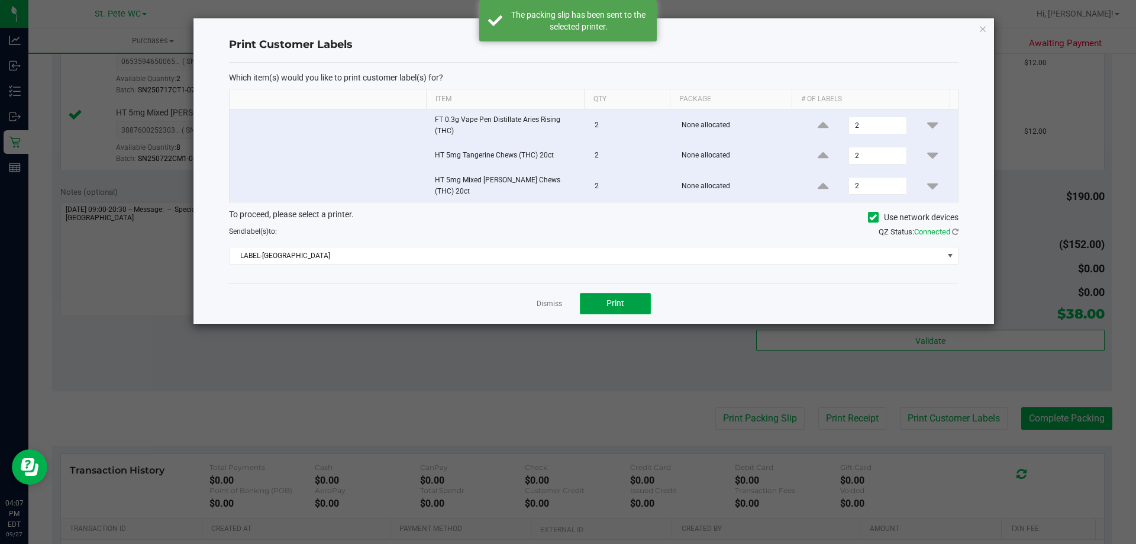
click at [592, 293] on button "Print" at bounding box center [615, 303] width 71 height 21
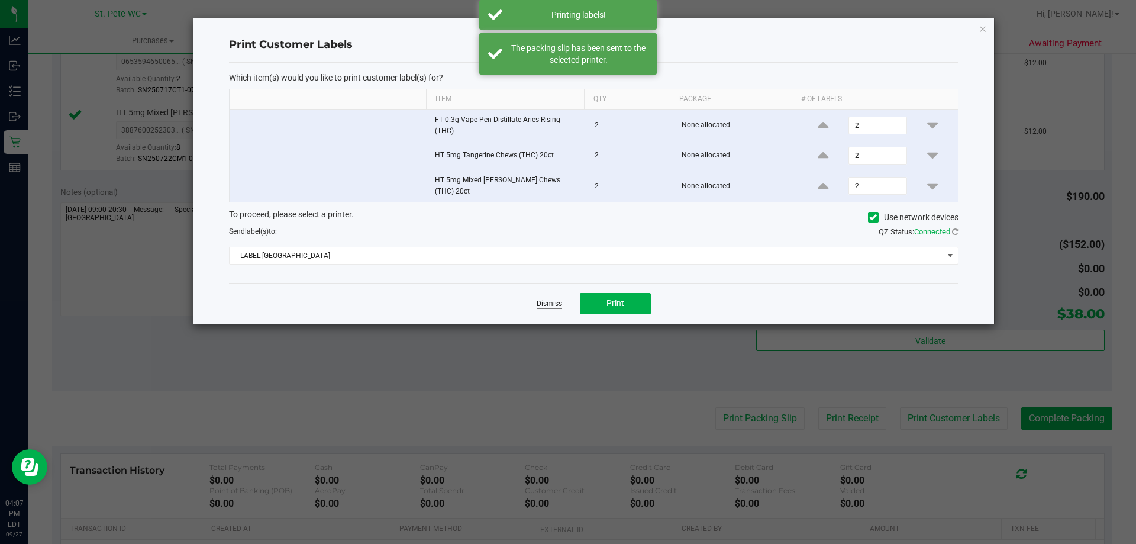
click at [553, 299] on link "Dismiss" at bounding box center [549, 304] width 25 height 10
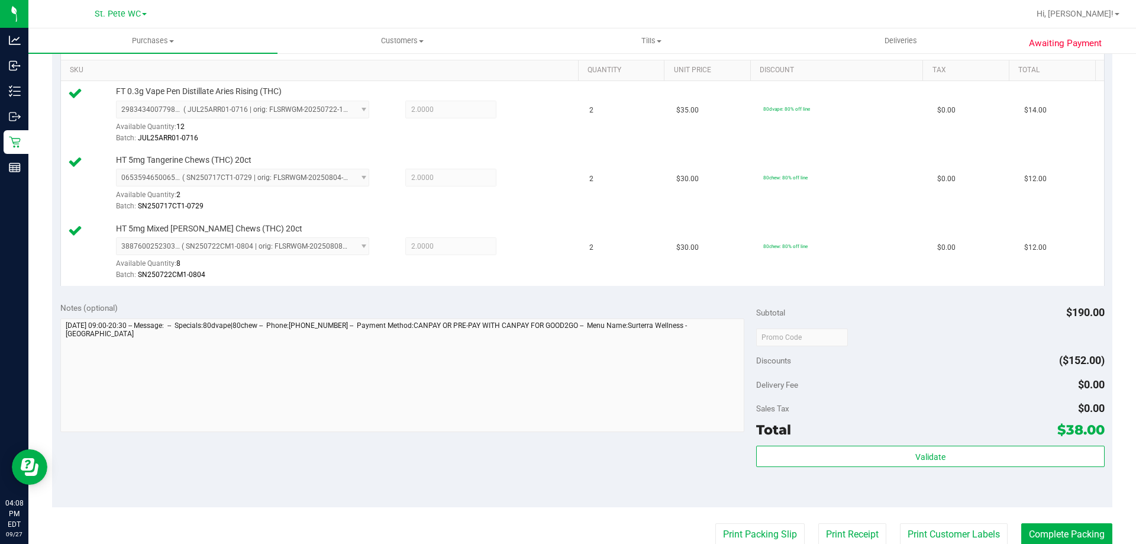
scroll to position [355, 0]
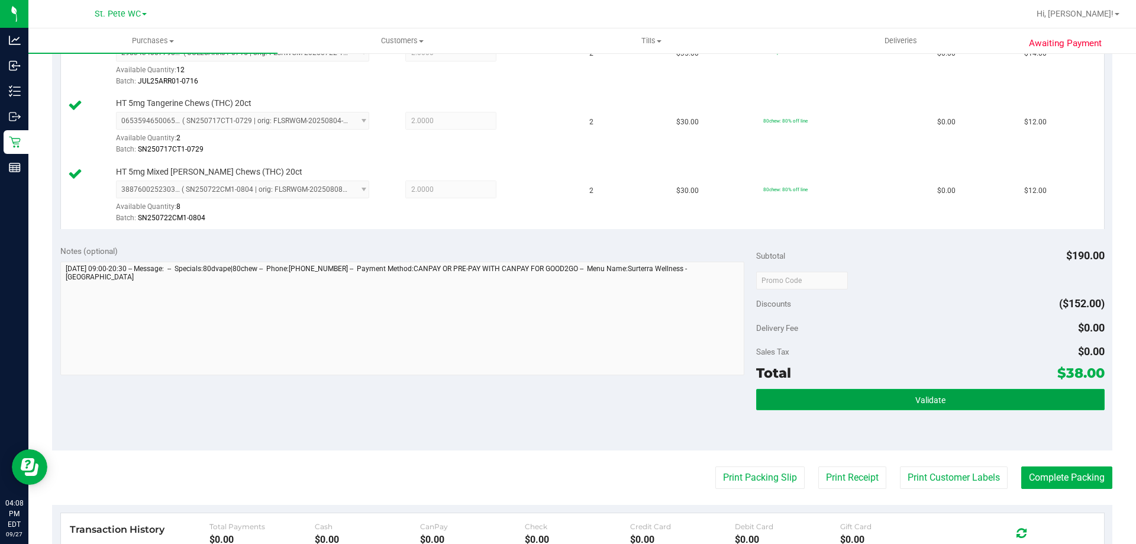
click at [852, 393] on button "Validate" at bounding box center [930, 399] width 348 height 21
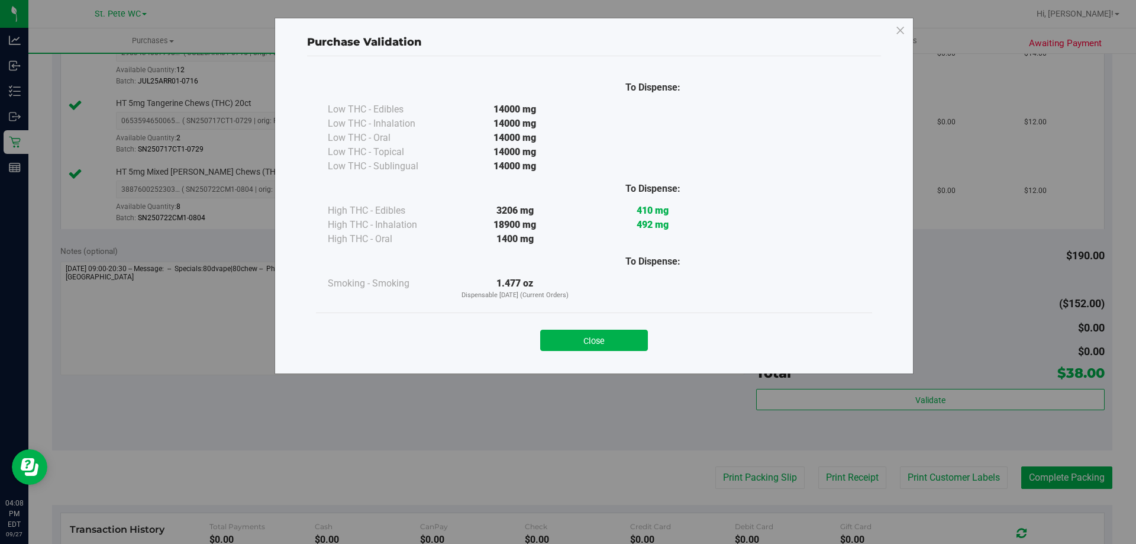
click at [607, 358] on div "Close" at bounding box center [594, 336] width 556 height 48
click at [600, 348] on button "Close" at bounding box center [594, 340] width 108 height 21
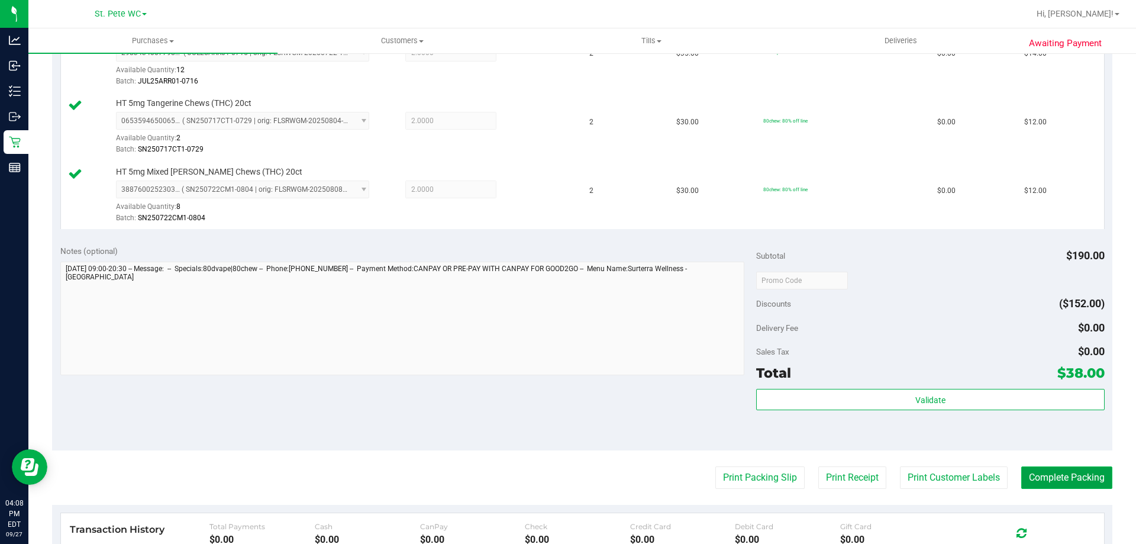
click at [1085, 483] on button "Complete Packing" at bounding box center [1066, 477] width 91 height 22
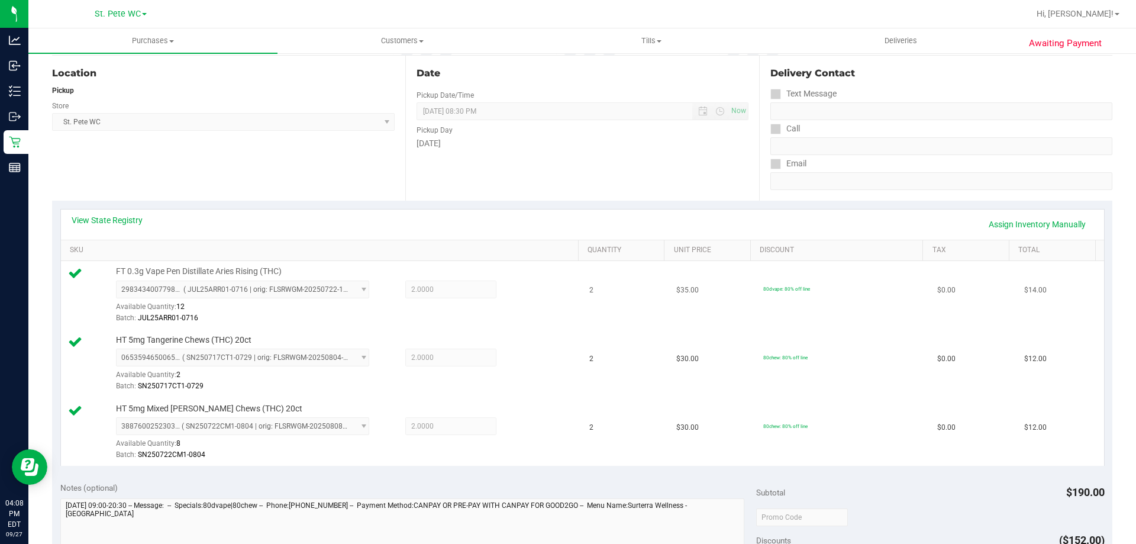
scroll to position [0, 0]
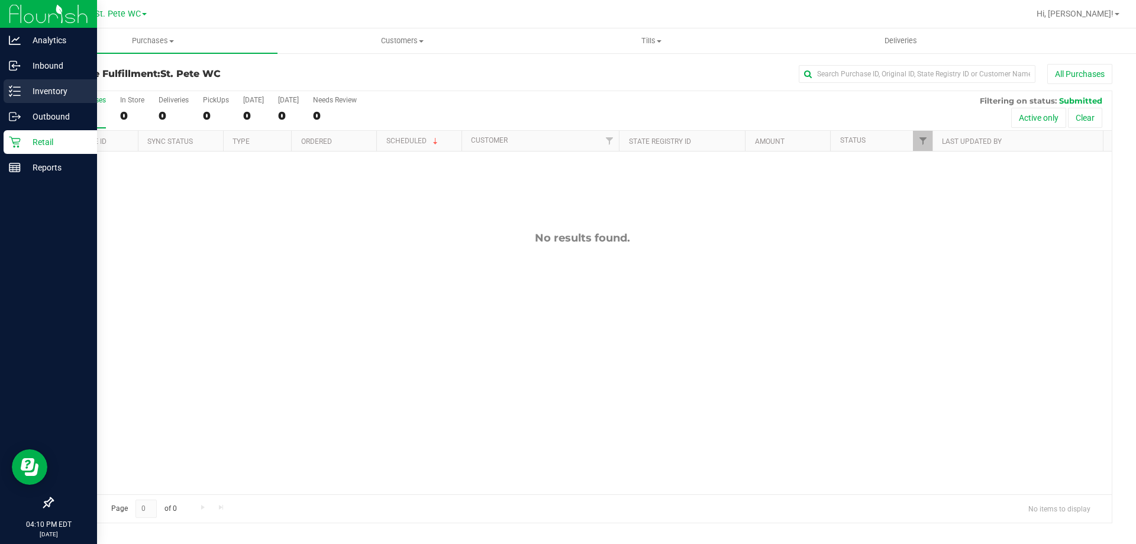
click at [17, 95] on line at bounding box center [17, 95] width 7 height 0
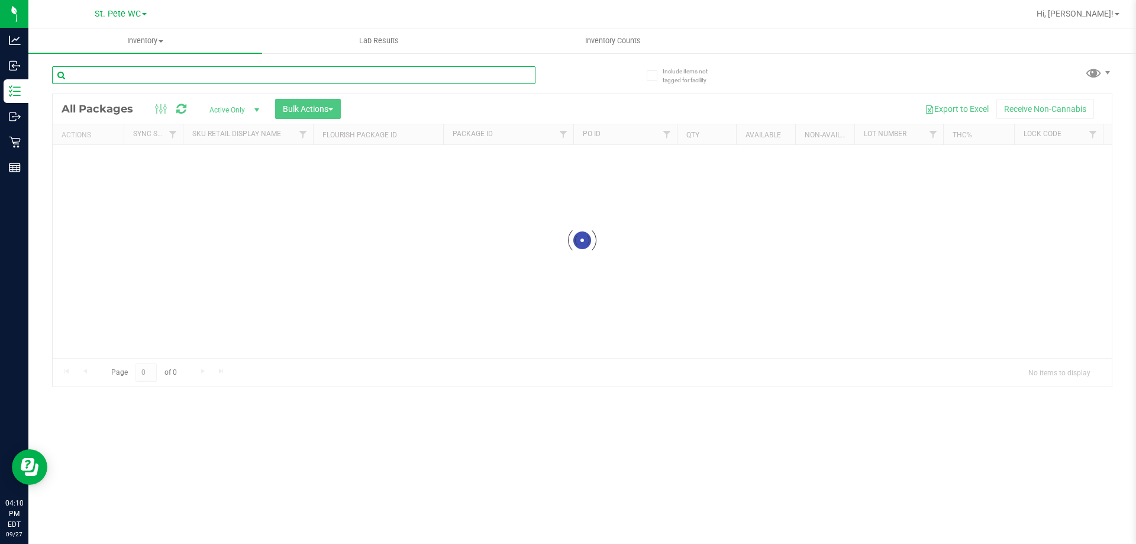
click at [190, 76] on input "text" at bounding box center [293, 75] width 483 height 18
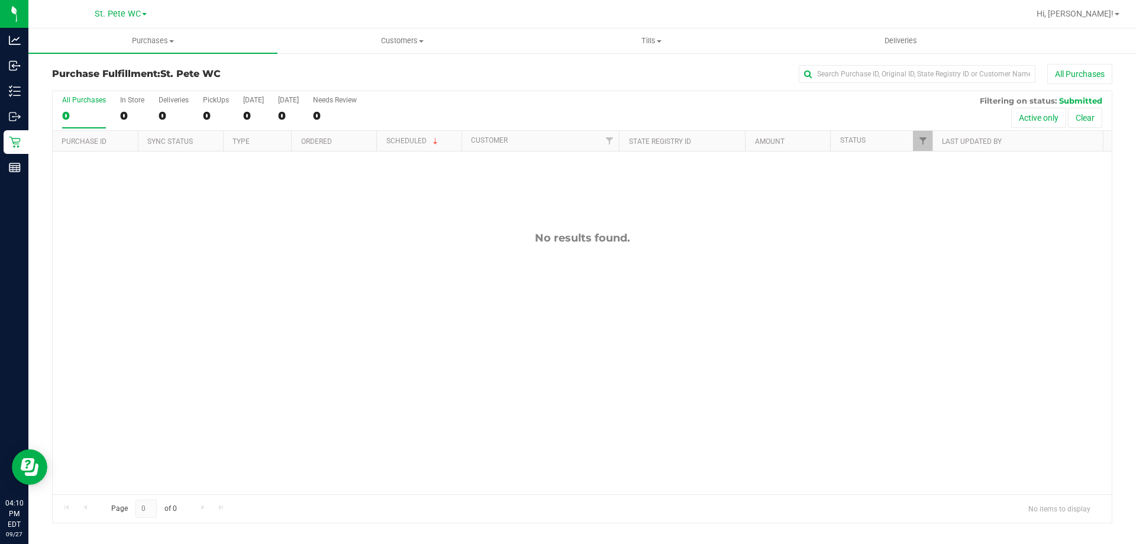
click at [208, 445] on div "No results found." at bounding box center [582, 362] width 1059 height 423
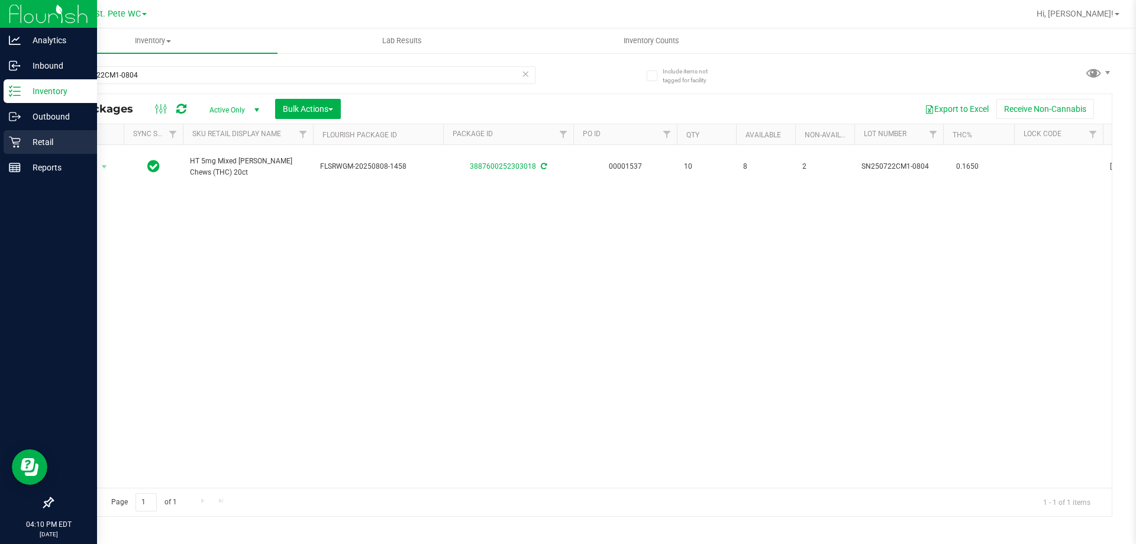
click at [24, 146] on p "Retail" at bounding box center [56, 142] width 71 height 14
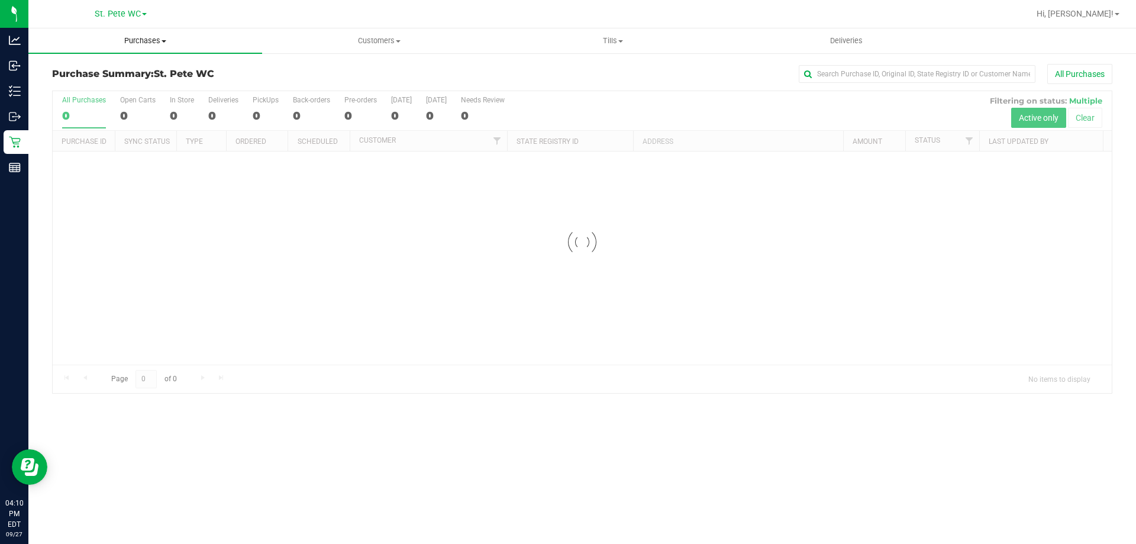
click at [202, 44] on span "Purchases" at bounding box center [145, 41] width 234 height 11
click at [125, 86] on li "Fulfillment" at bounding box center [145, 86] width 234 height 14
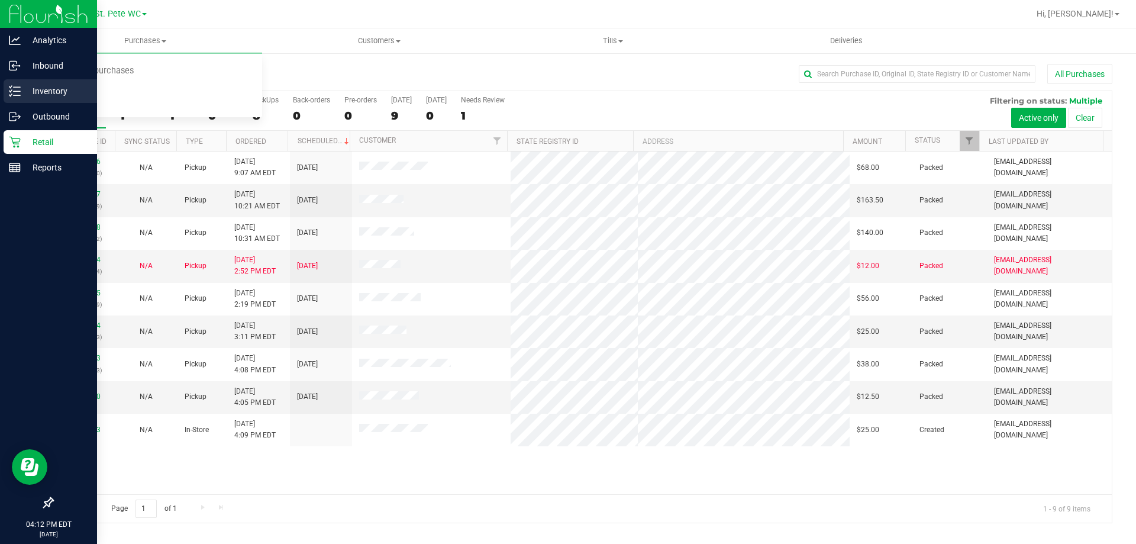
click at [46, 101] on div "Inventory" at bounding box center [50, 91] width 93 height 24
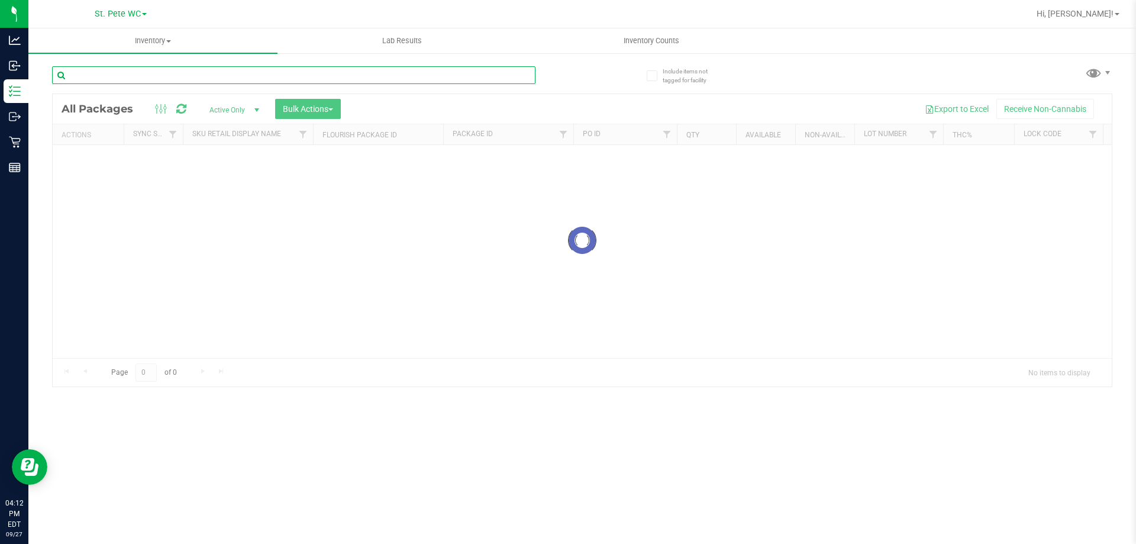
click at [179, 69] on input "text" at bounding box center [293, 75] width 483 height 18
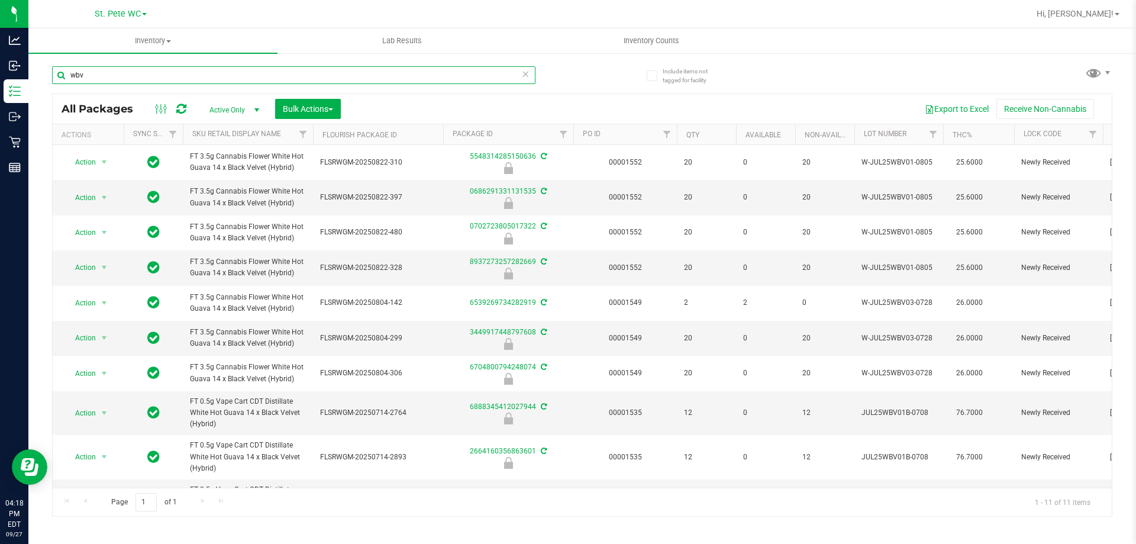
type input "wbv"
click at [213, 62] on div "wbv" at bounding box center [317, 75] width 530 height 38
click at [213, 73] on input "wbv" at bounding box center [293, 75] width 483 height 18
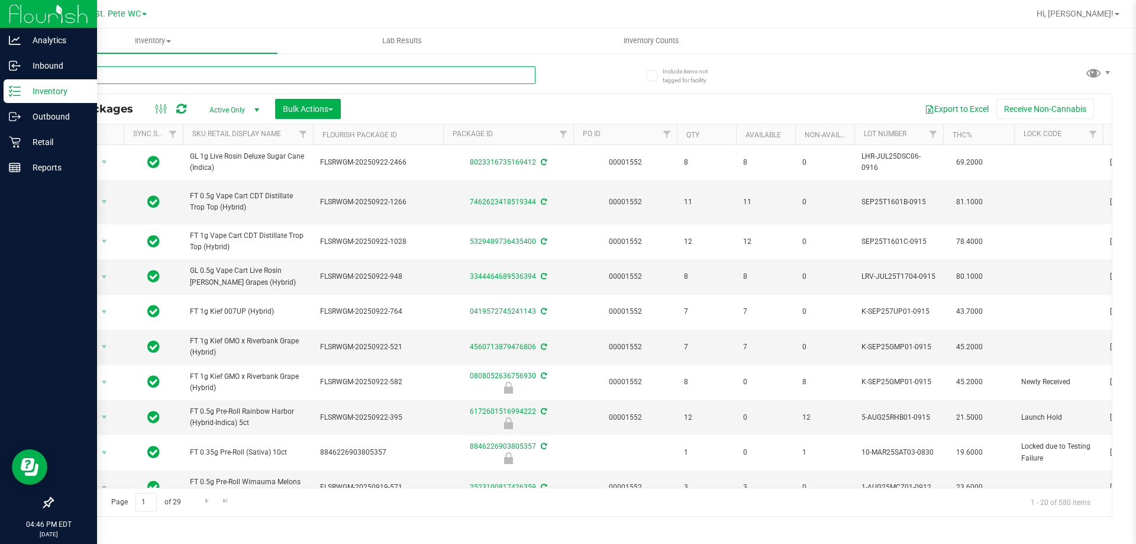
type input "WBV"
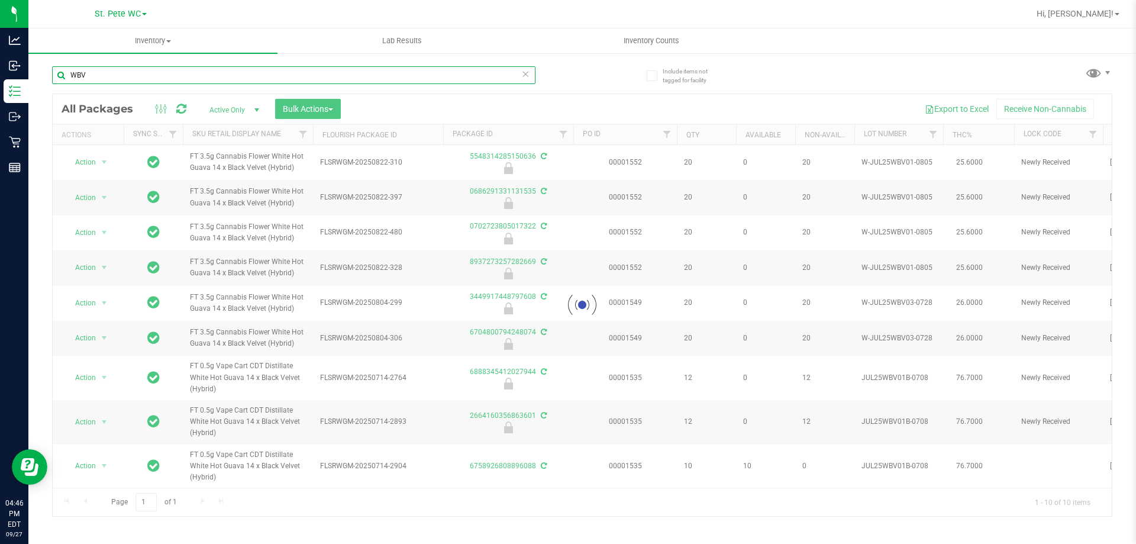
click at [166, 79] on input "WBV" at bounding box center [293, 75] width 483 height 18
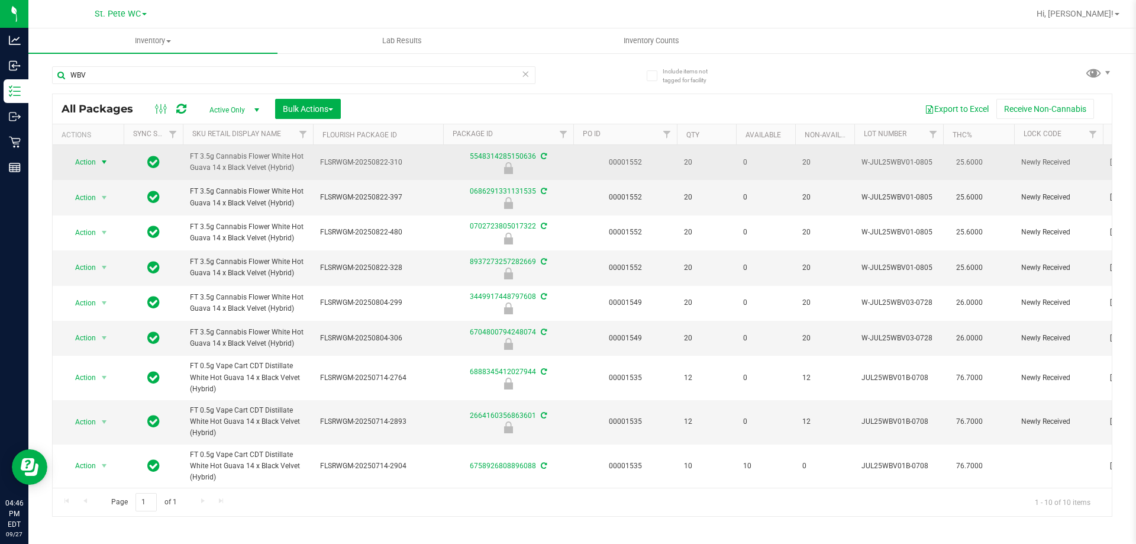
click at [102, 160] on span "select" at bounding box center [104, 162] width 15 height 17
click at [106, 159] on span "select" at bounding box center [103, 162] width 9 height 9
drag, startPoint x: 106, startPoint y: 158, endPoint x: 82, endPoint y: 158, distance: 24.3
click at [82, 158] on span "Action" at bounding box center [80, 162] width 32 height 17
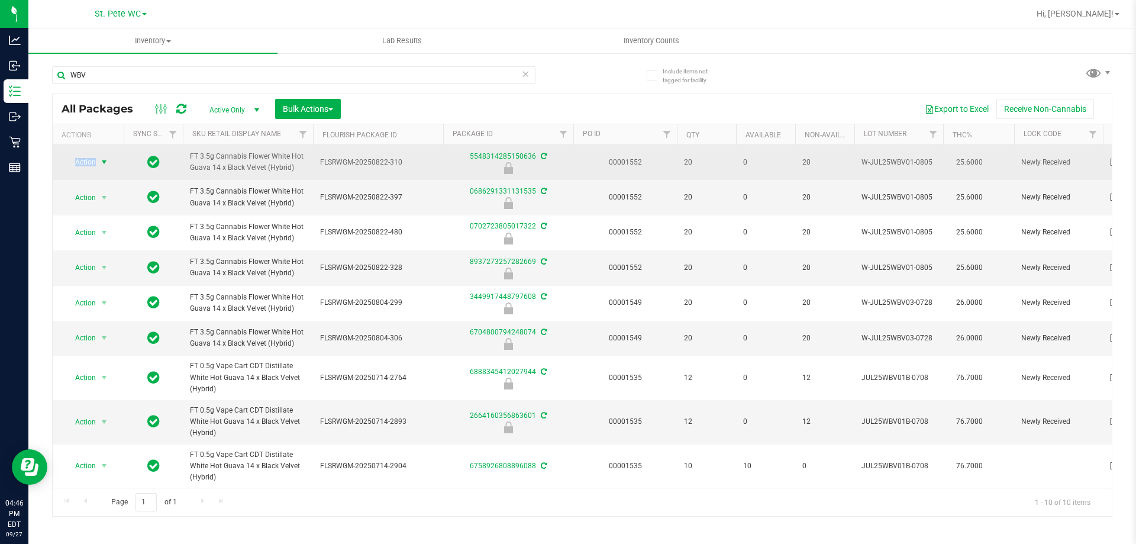
click at [82, 158] on span "Action" at bounding box center [80, 162] width 32 height 17
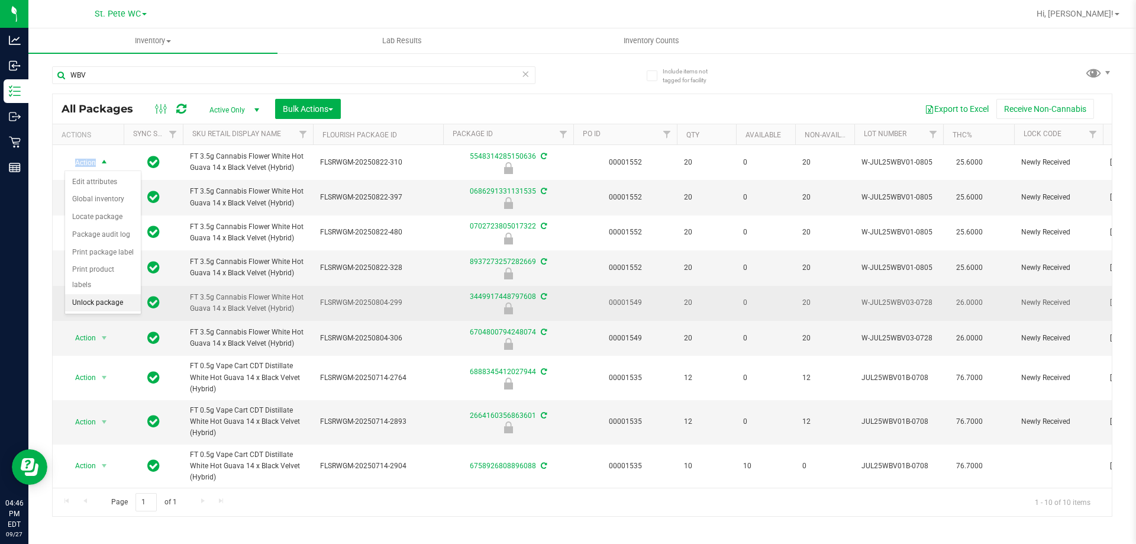
click at [107, 294] on li "Unlock package" at bounding box center [103, 303] width 76 height 18
